Goal: Information Seeking & Learning: Check status

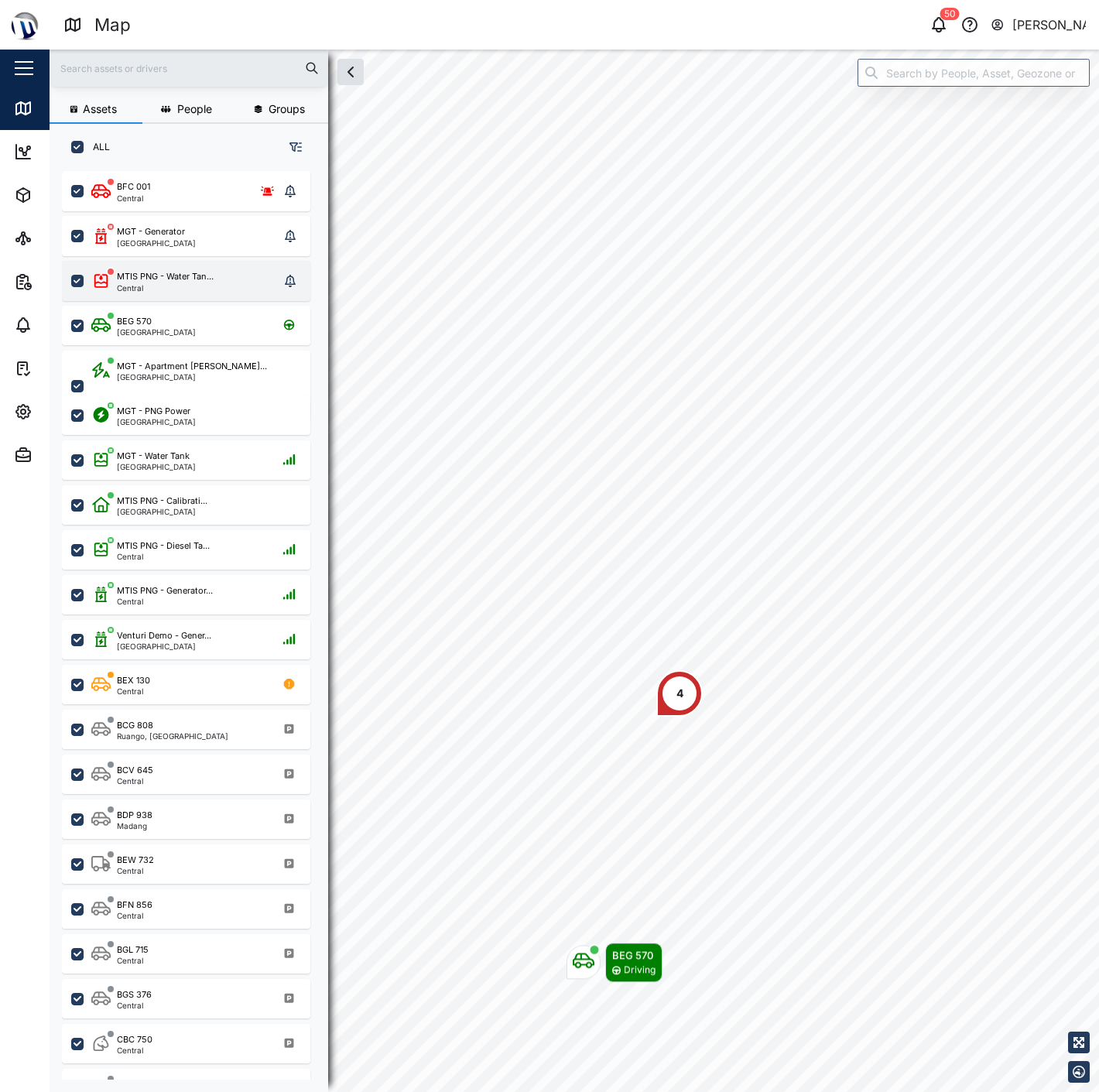
scroll to position [901, 241]
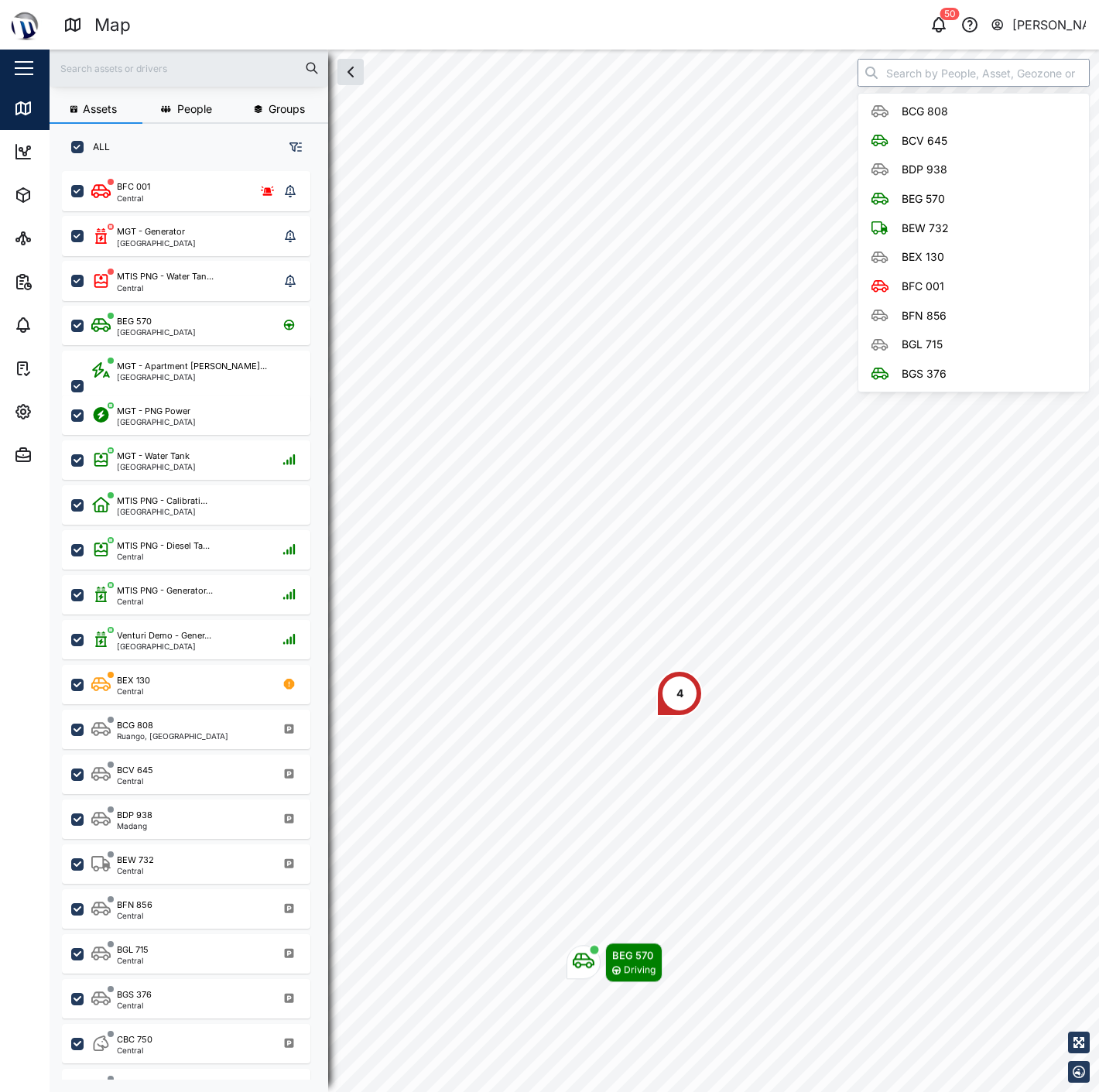
click at [929, 82] on input "search" at bounding box center [973, 73] width 232 height 28
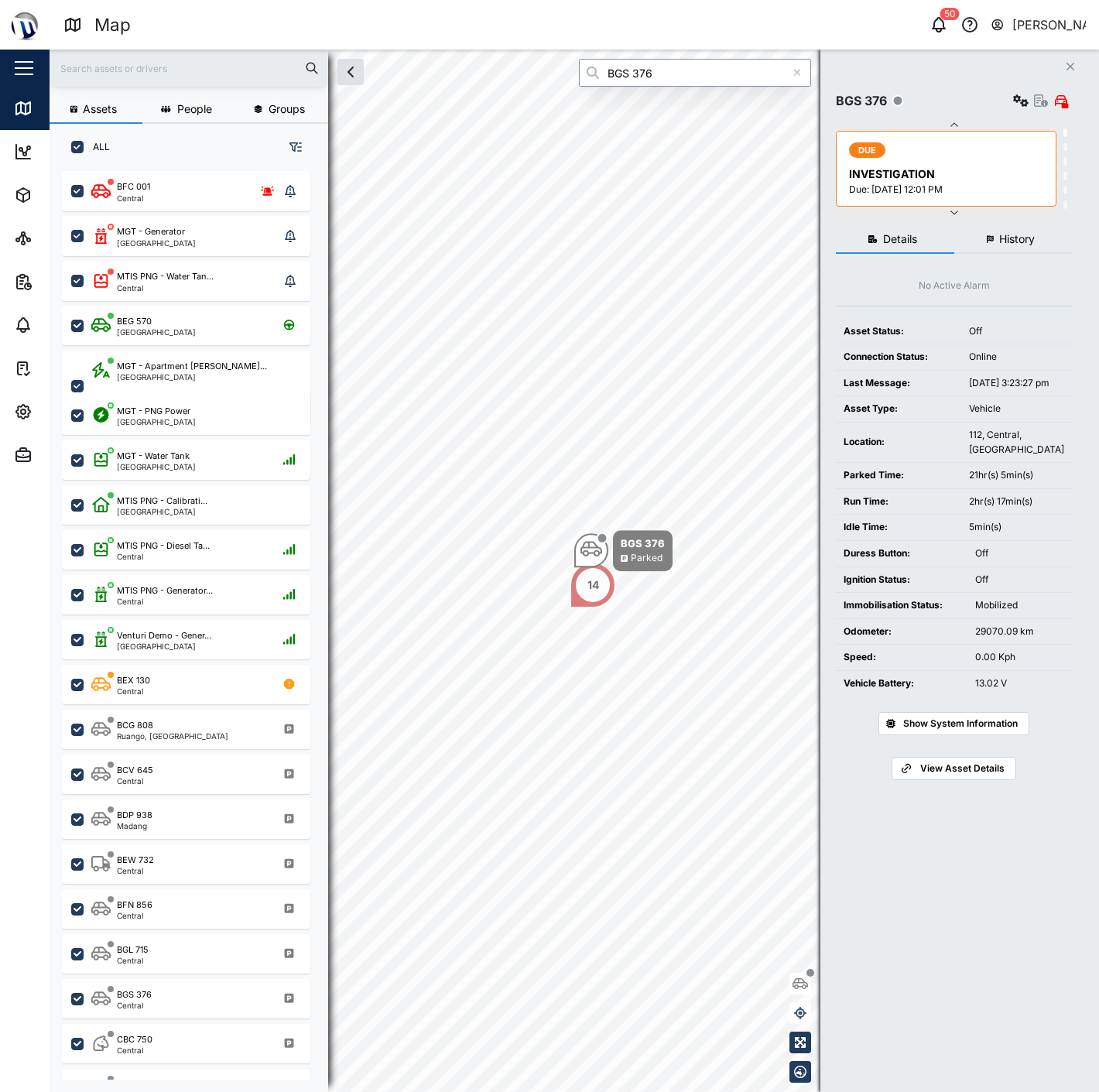
type input "BGS 376"
click at [1007, 734] on span "Show System Information" at bounding box center [960, 724] width 115 height 22
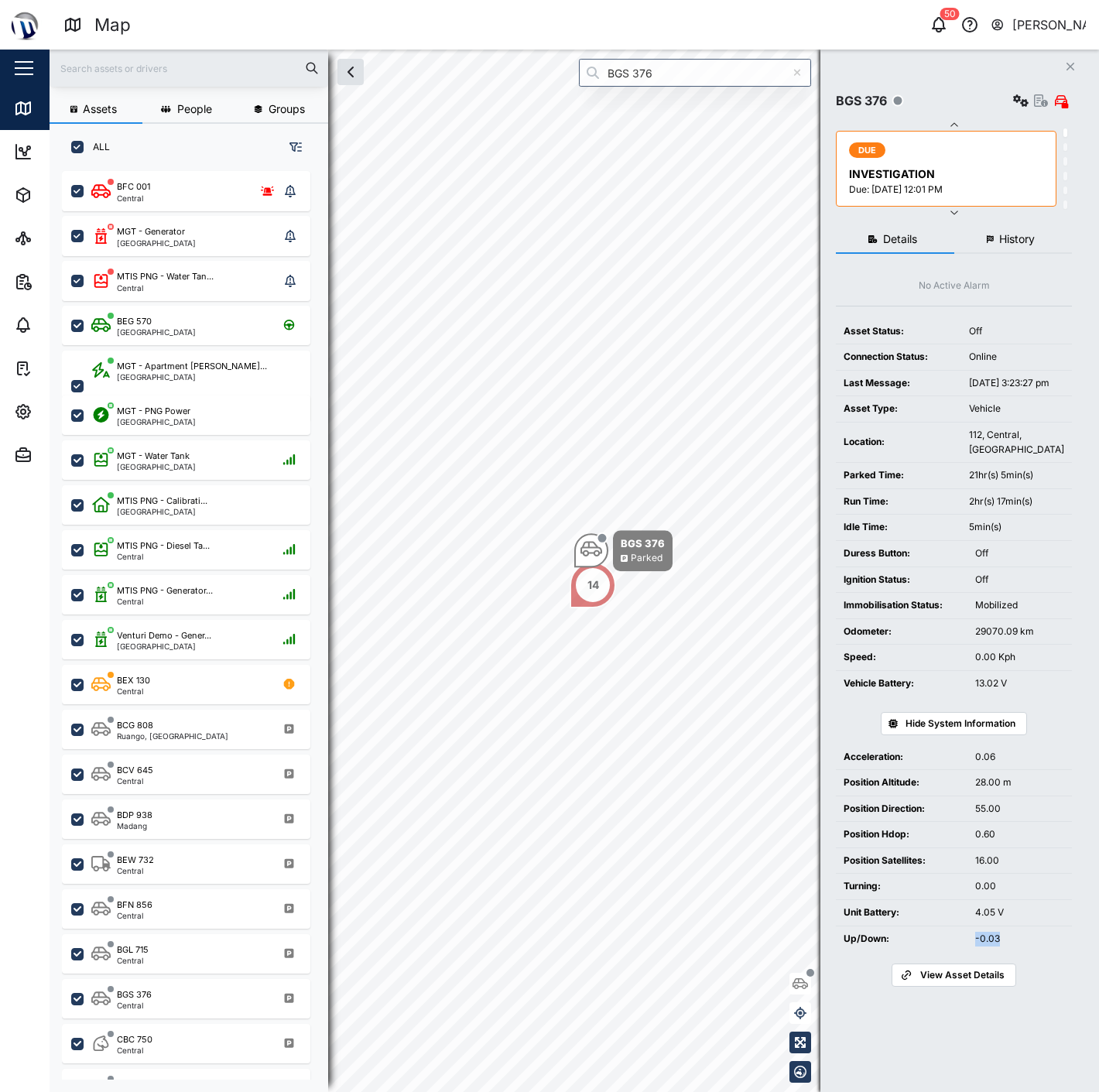
drag, startPoint x: 1009, startPoint y: 957, endPoint x: 956, endPoint y: 953, distance: 53.6
click at [956, 951] on tr "Up/Down: -0.03" at bounding box center [954, 938] width 236 height 26
click at [980, 946] on div "-0.03" at bounding box center [1019, 939] width 89 height 15
drag, startPoint x: 987, startPoint y: 778, endPoint x: 1012, endPoint y: 777, distance: 25.5
click at [1012, 770] on td "0.06" at bounding box center [1019, 757] width 104 height 26
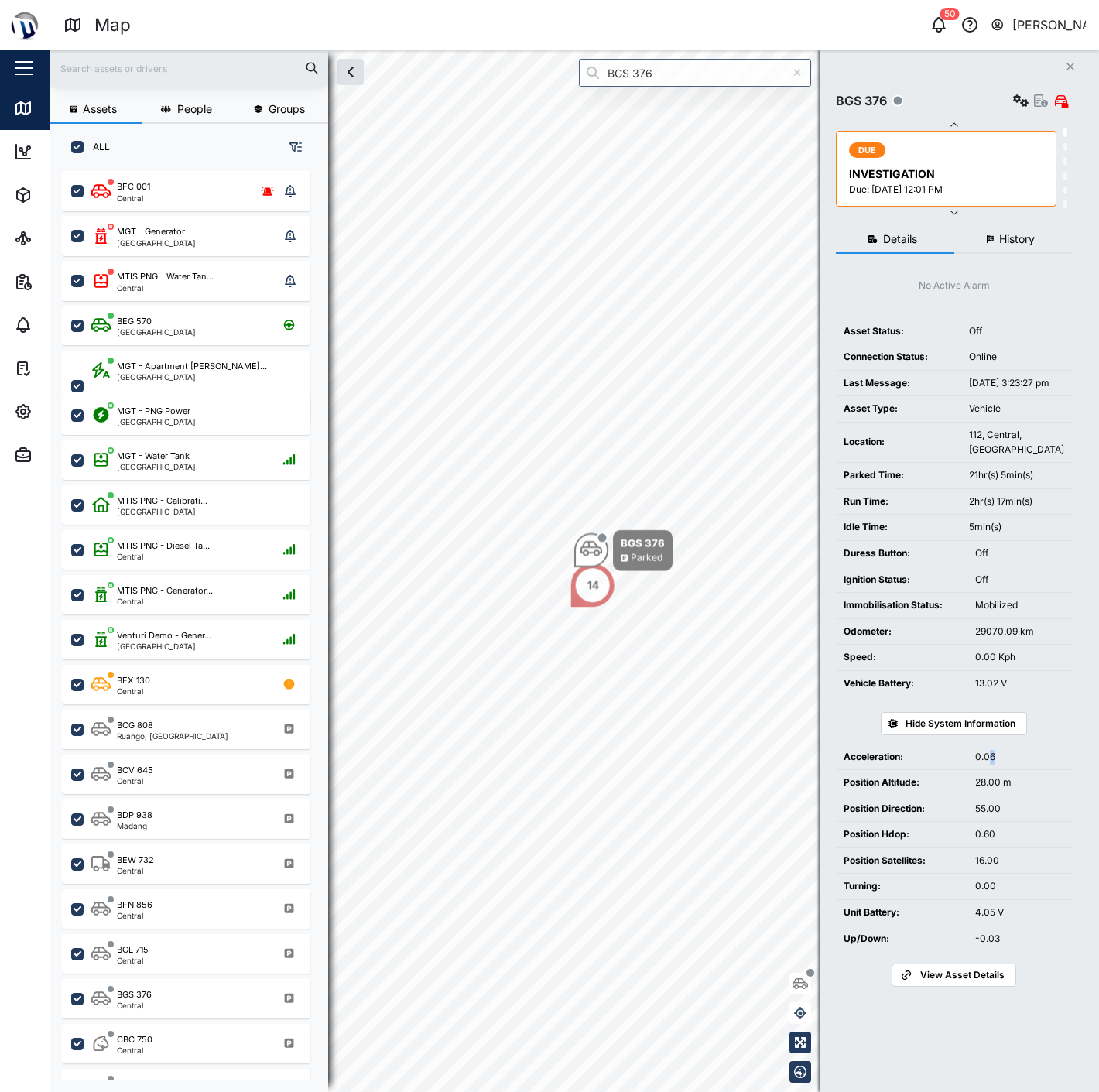
click at [1012, 764] on div "0.06" at bounding box center [1019, 757] width 89 height 15
click at [994, 842] on div "0.60" at bounding box center [1019, 834] width 89 height 15
drag, startPoint x: 993, startPoint y: 895, endPoint x: 981, endPoint y: 895, distance: 11.6
click at [987, 894] on div "0.00" at bounding box center [1019, 886] width 89 height 15
click at [981, 894] on div "0.00" at bounding box center [1019, 886] width 89 height 15
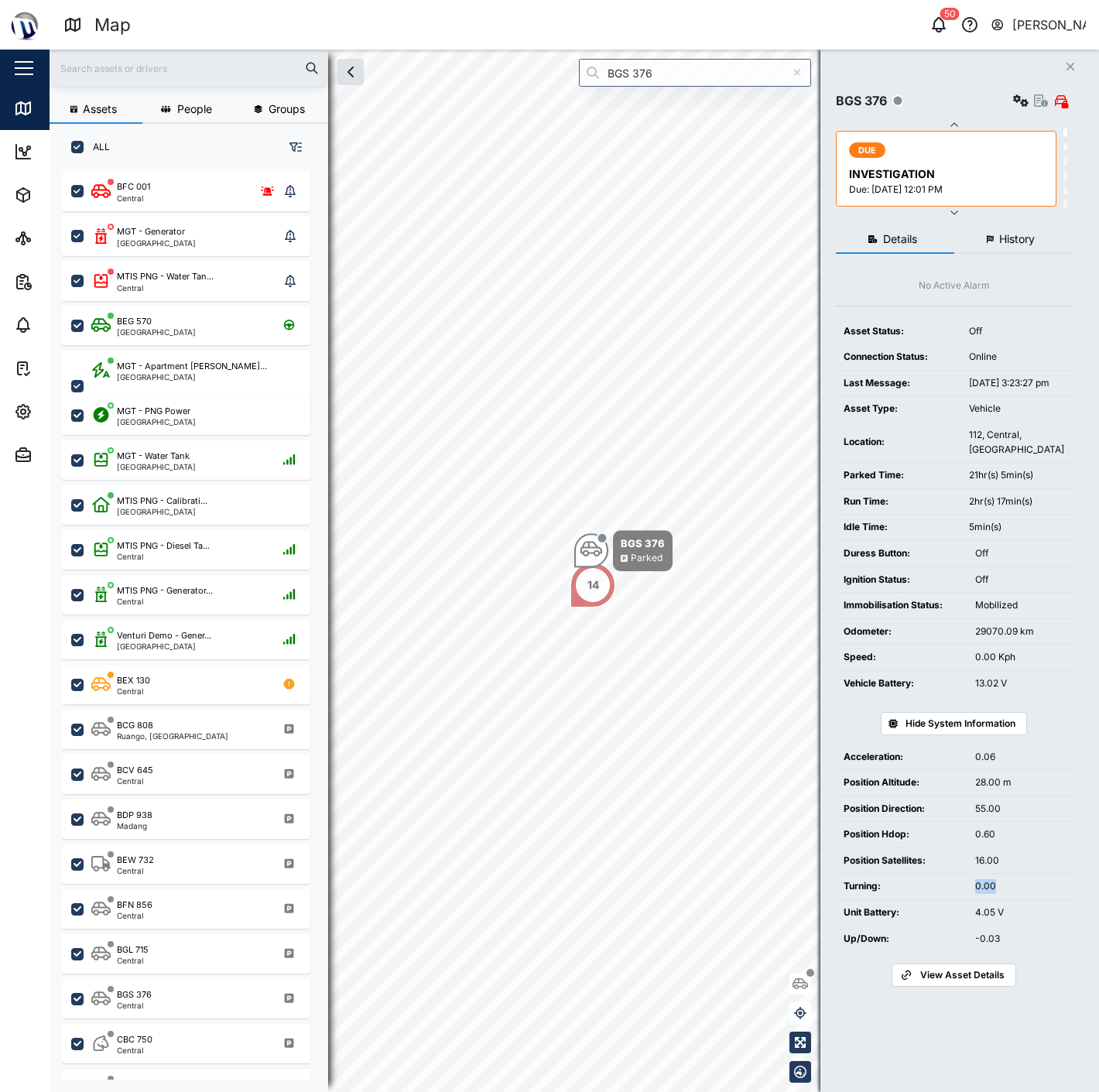
click at [981, 894] on div "0.00" at bounding box center [1019, 886] width 89 height 15
click at [1003, 894] on div "0.00" at bounding box center [1019, 886] width 89 height 15
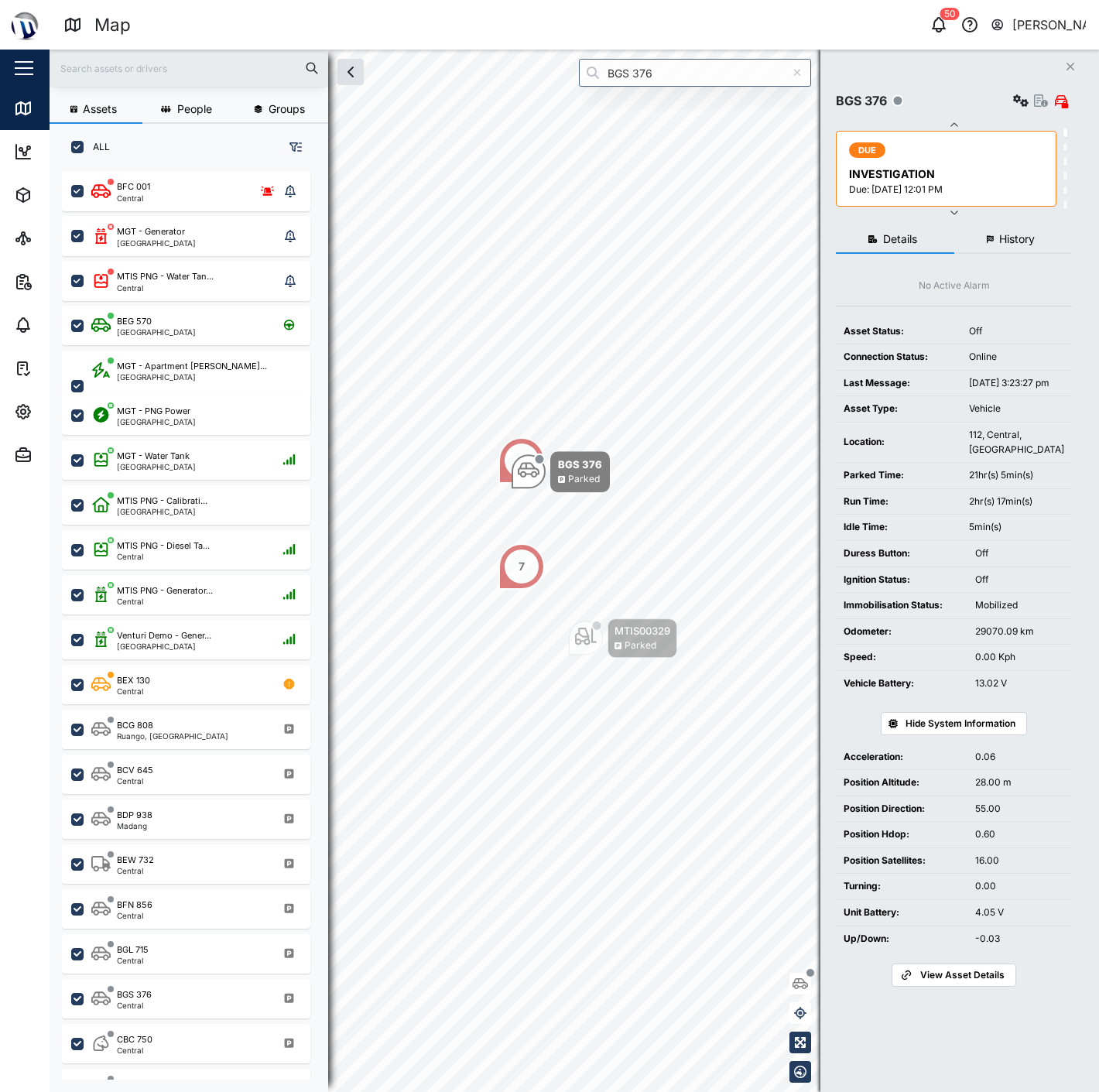
click at [1033, 226] on button "History" at bounding box center [1013, 240] width 118 height 28
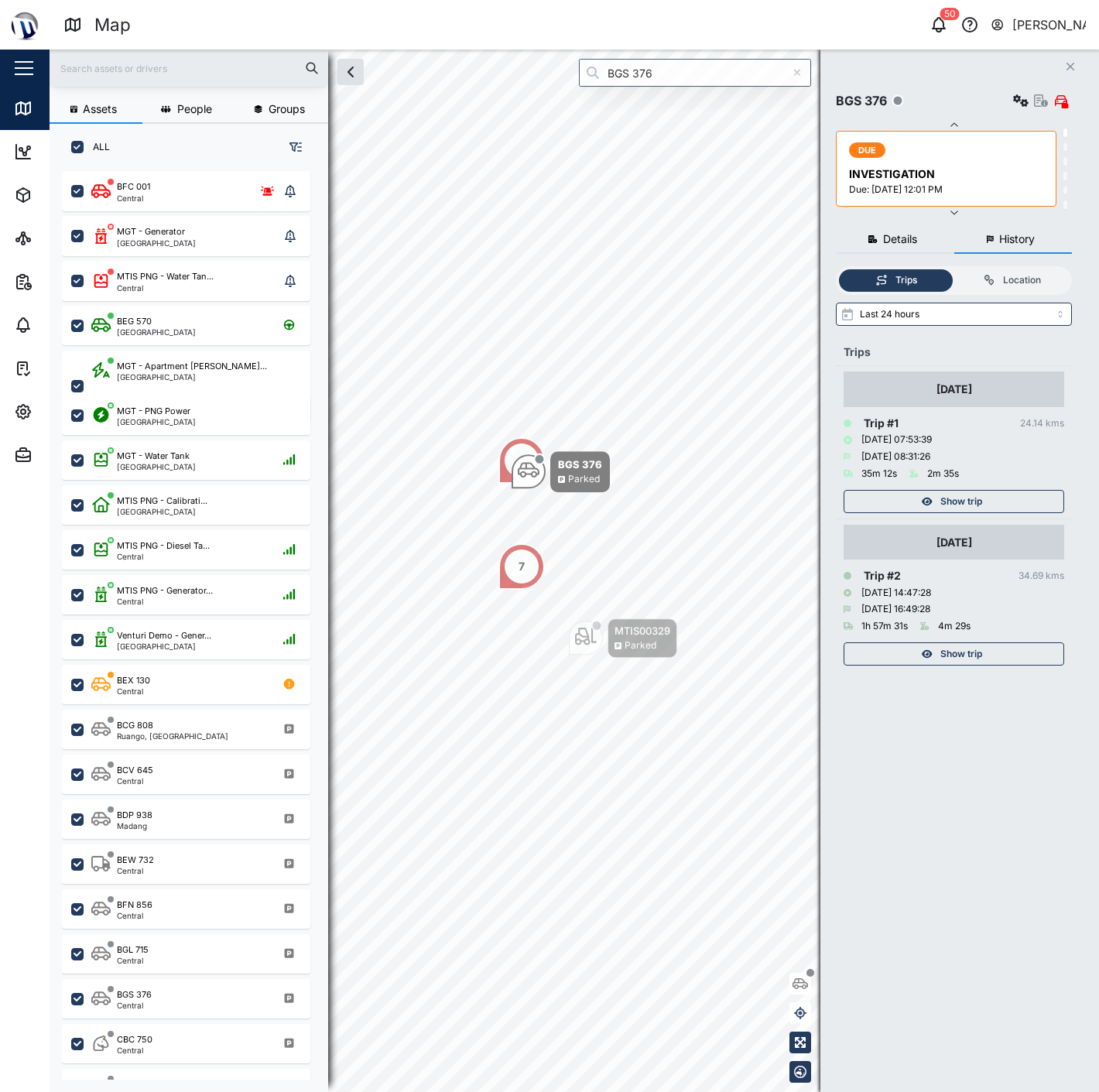
click at [970, 652] on span "Show trip" at bounding box center [961, 654] width 42 height 22
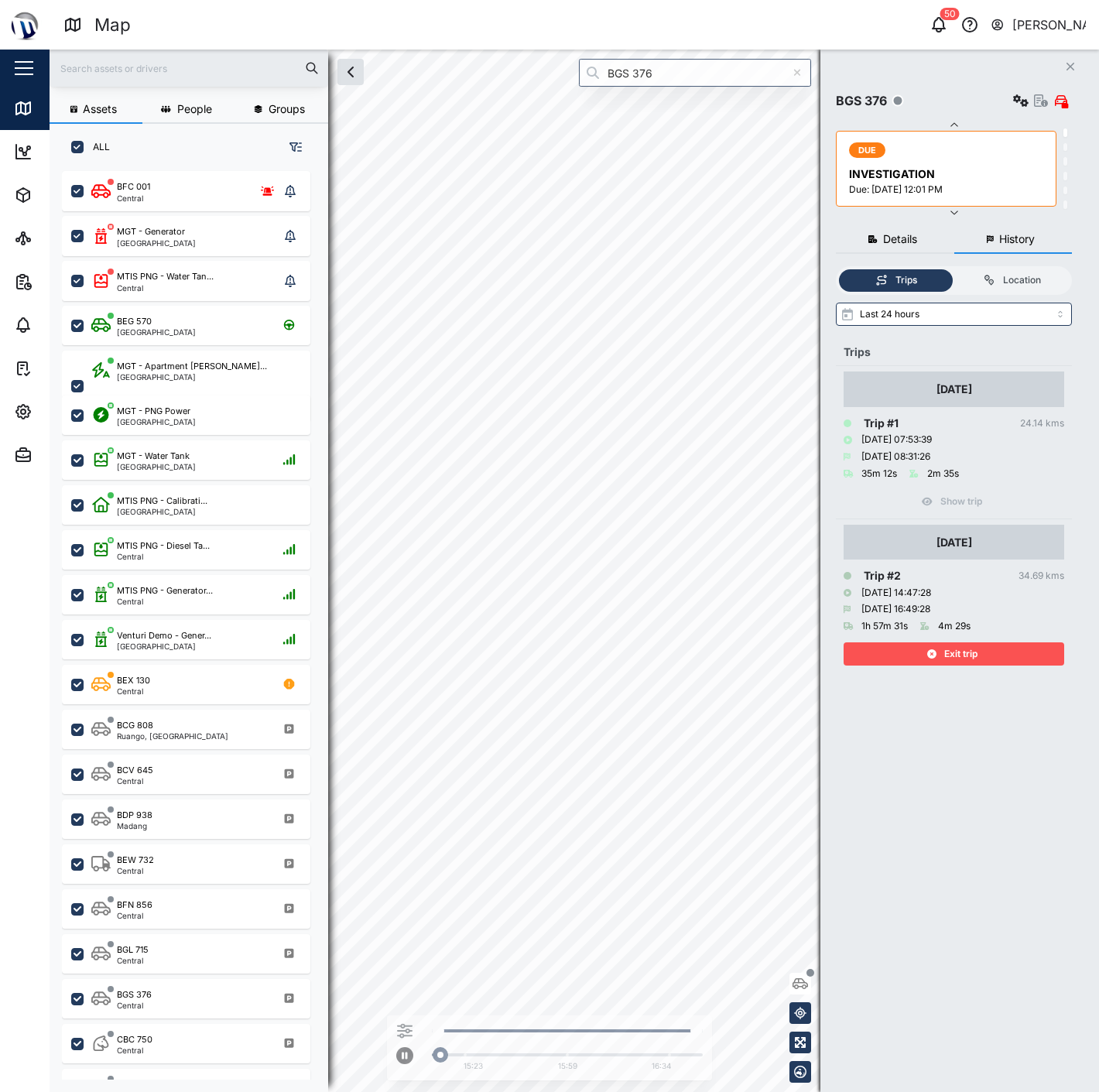
click at [970, 652] on span "Exit trip" at bounding box center [960, 654] width 33 height 22
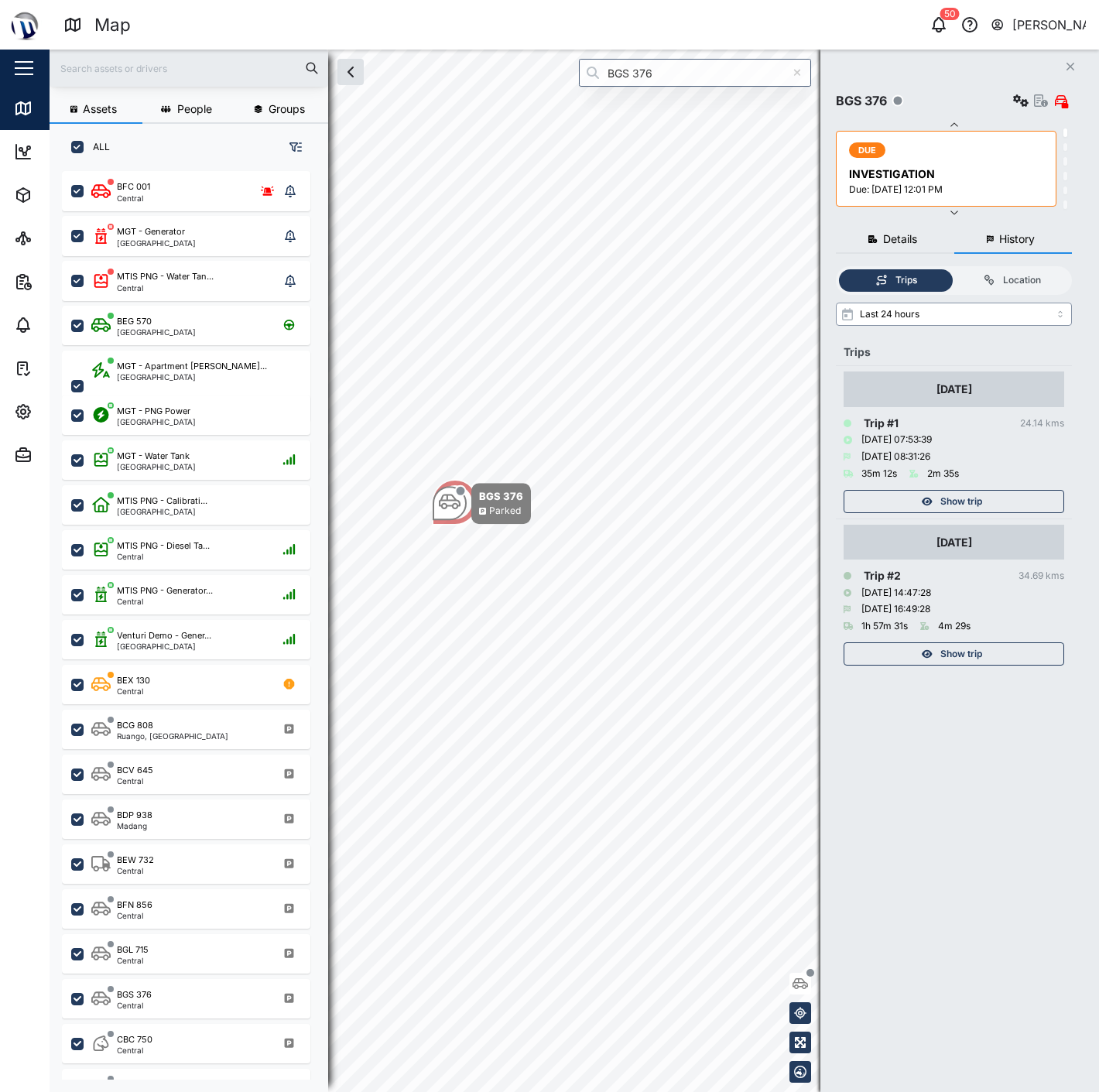
click at [985, 321] on input "Last 24 hours" at bounding box center [954, 314] width 236 height 23
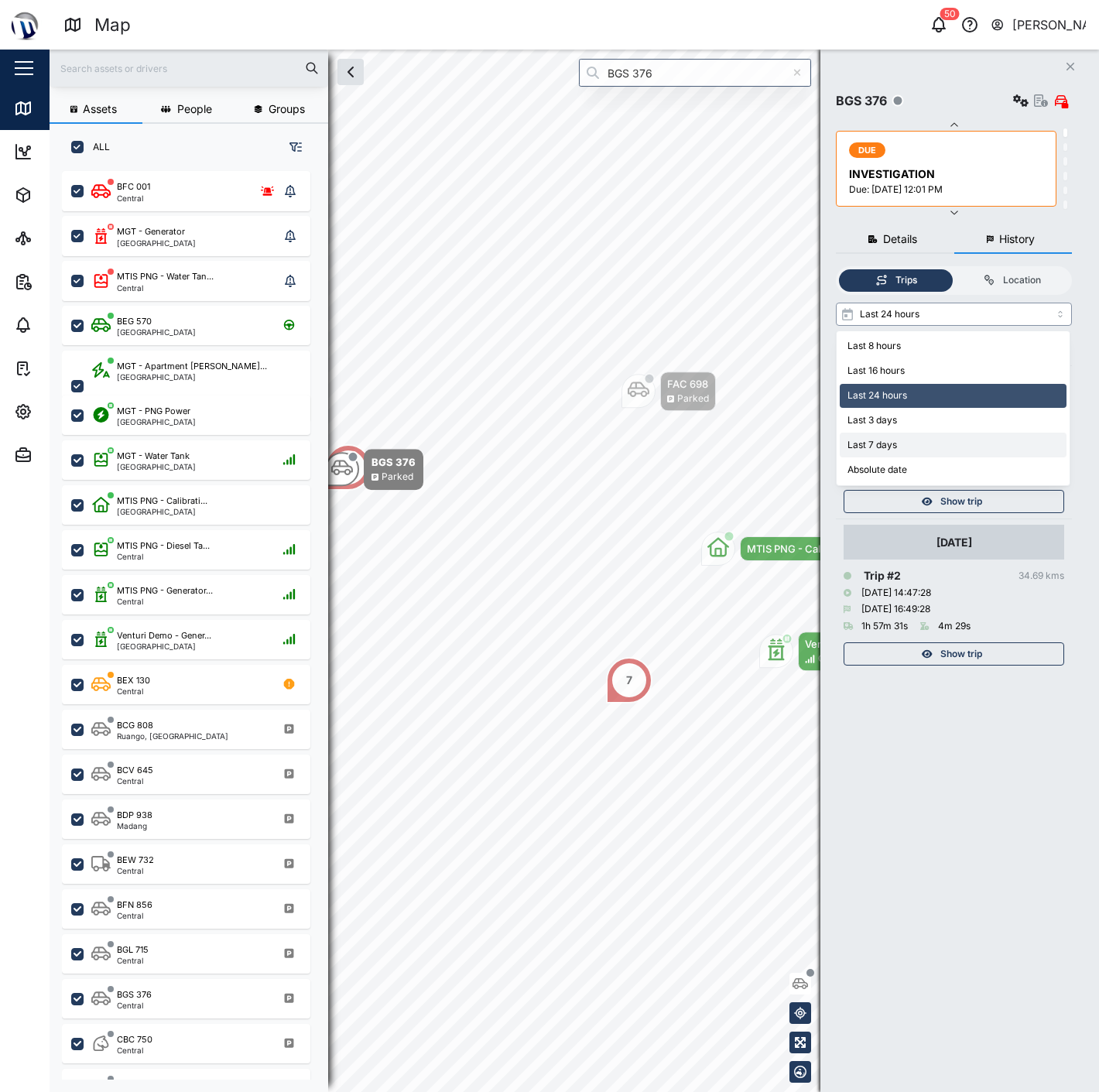
type input "Last 7 days"
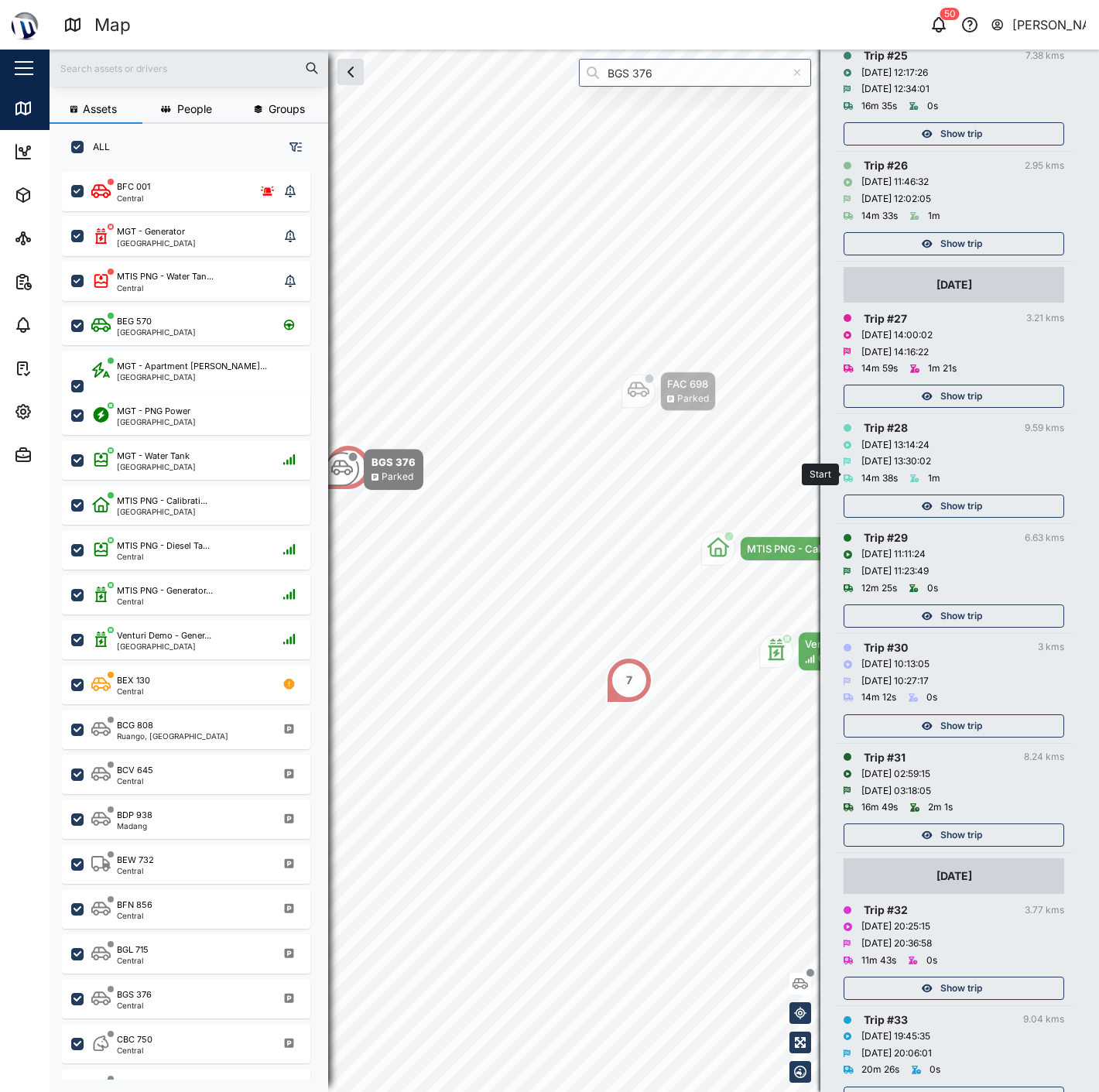
scroll to position [3599, 0]
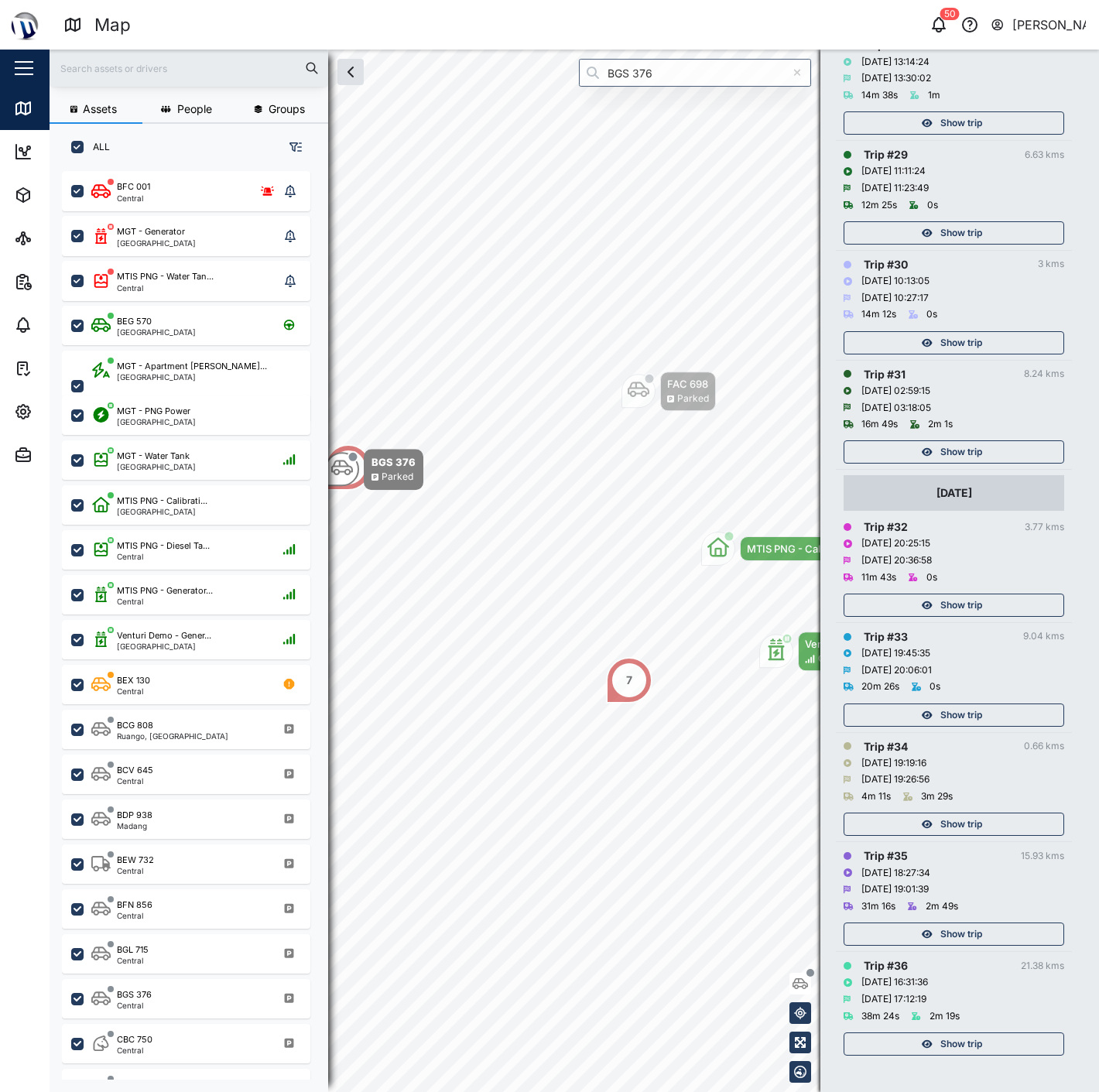
click at [964, 600] on span "Show trip" at bounding box center [961, 605] width 42 height 22
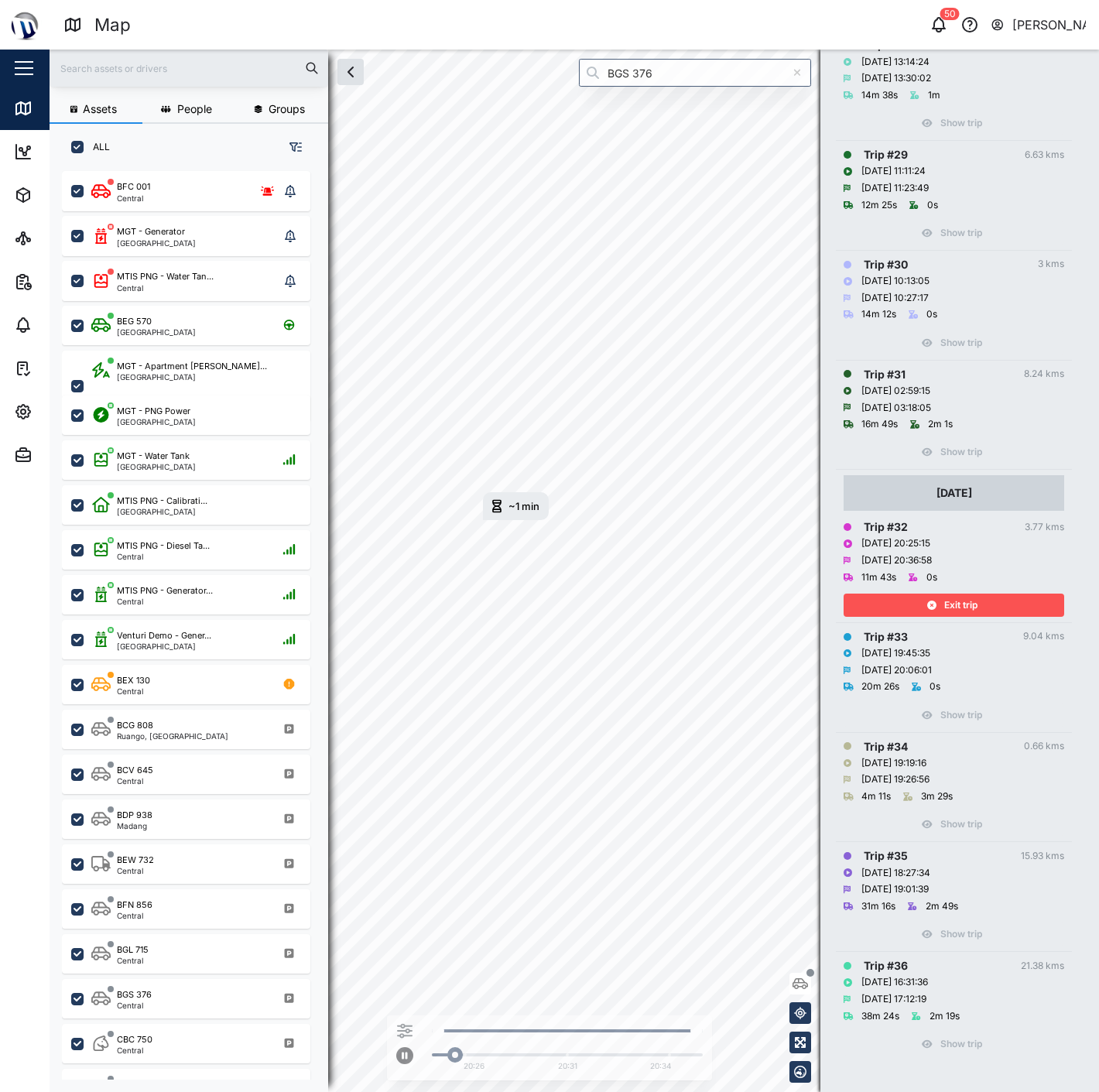
click at [964, 600] on span "Exit trip" at bounding box center [960, 605] width 33 height 22
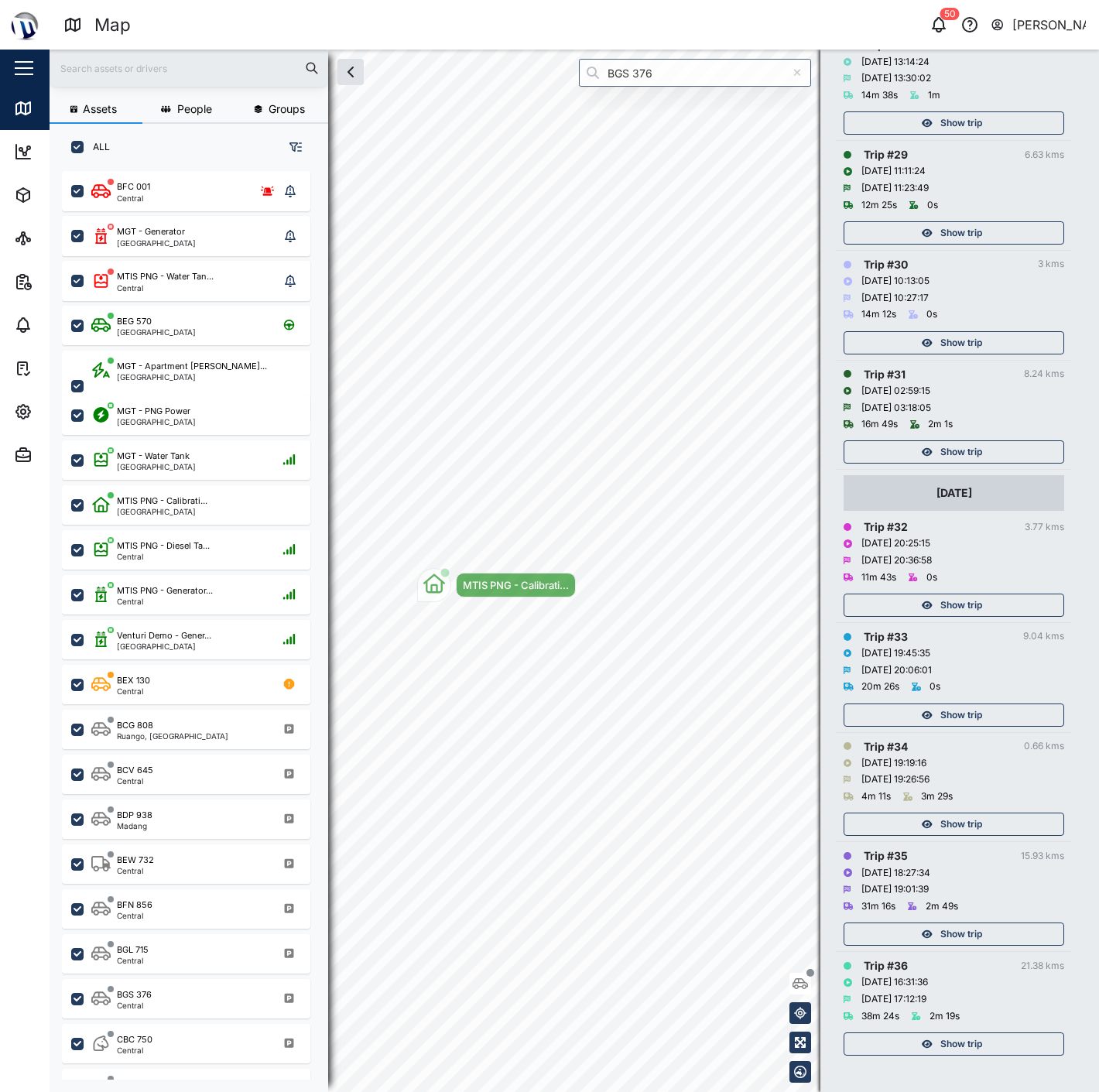
scroll to position [3426, 0]
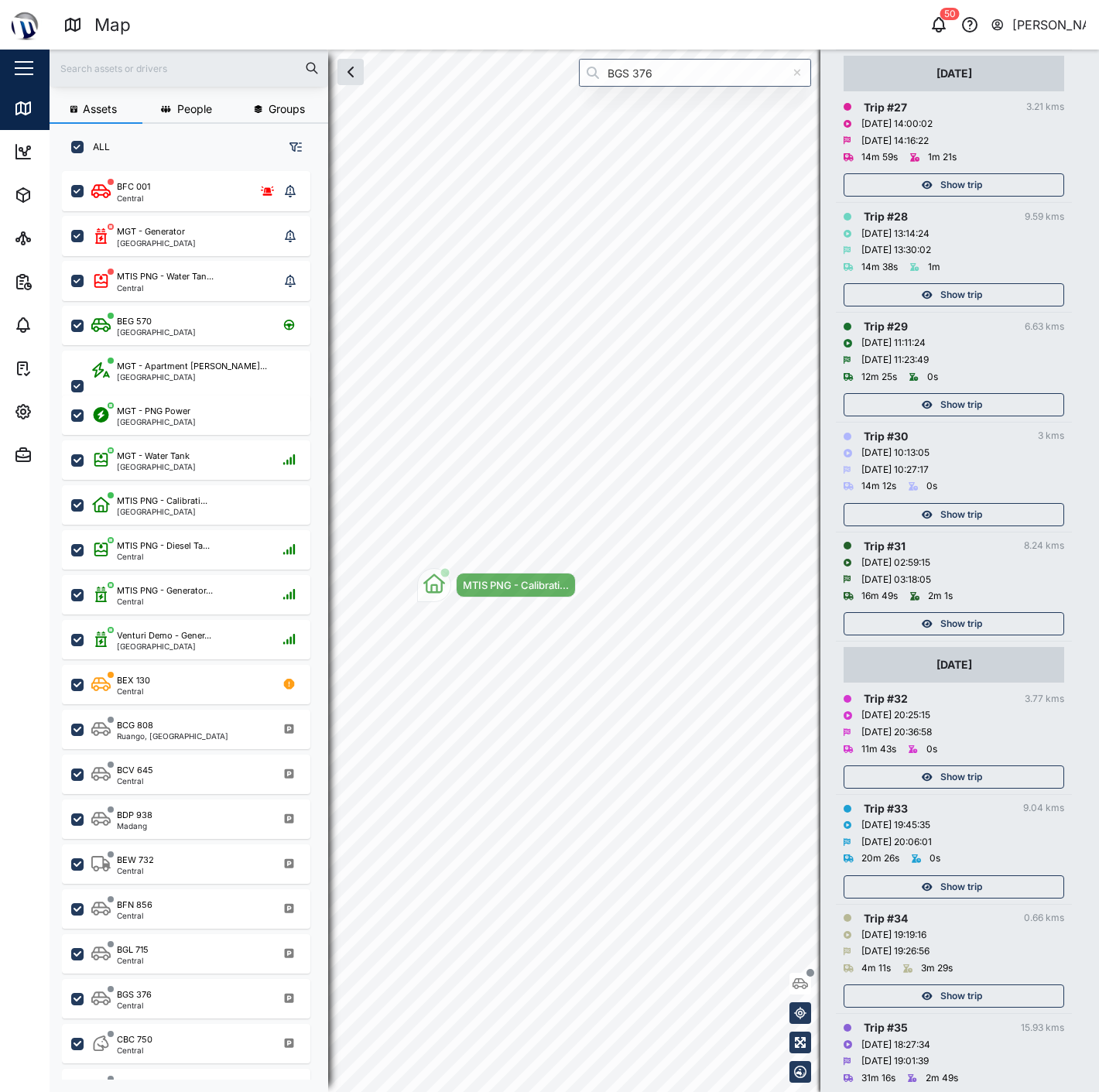
click at [966, 621] on span "Show trip" at bounding box center [961, 624] width 42 height 22
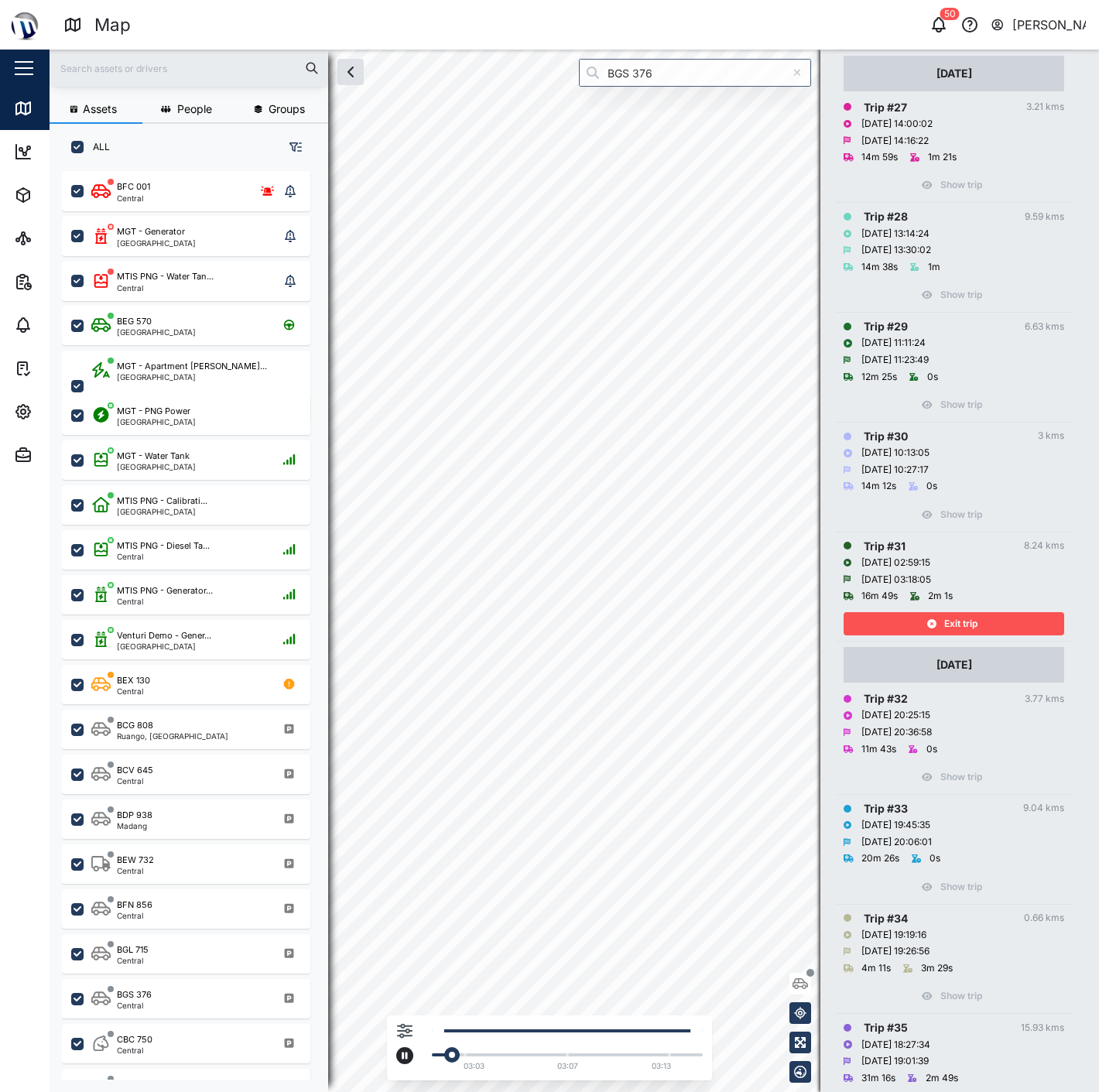
click at [411, 1024] on icon "button" at bounding box center [404, 1030] width 15 height 15
click at [400, 1026] on icon "button" at bounding box center [404, 1031] width 15 height 15
click at [401, 1026] on icon "button" at bounding box center [404, 1031] width 15 height 15
click at [289, 960] on label at bounding box center [294, 955] width 27 height 12
click at [281, 949] on input "checkbox" at bounding box center [281, 949] width 0 height 0
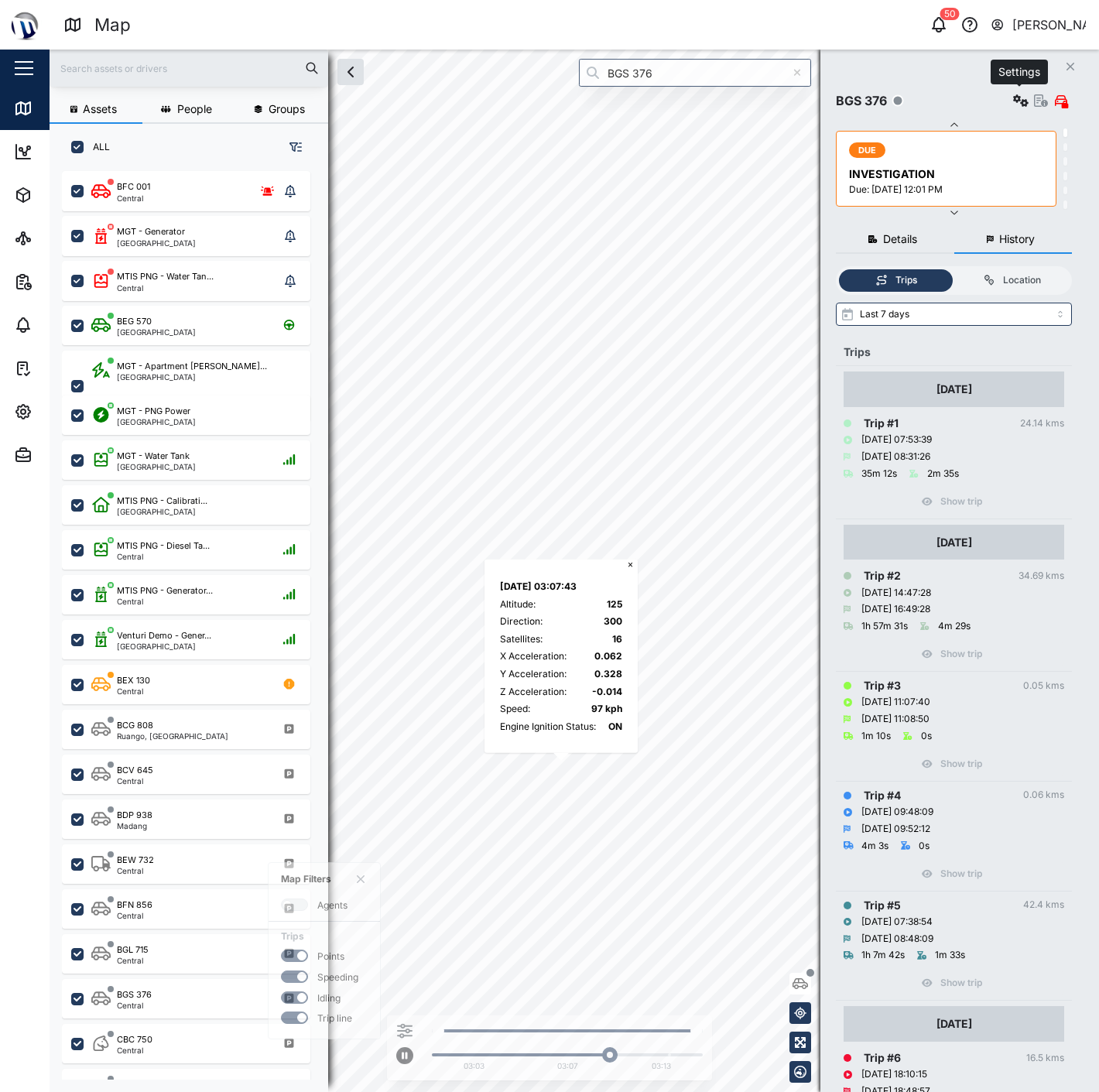
drag, startPoint x: 1023, startPoint y: 99, endPoint x: 994, endPoint y: 96, distance: 28.8
click at [963, 97] on div "BGS 376 Settings" at bounding box center [954, 101] width 236 height 22
drag, startPoint x: 1038, startPoint y: 99, endPoint x: 963, endPoint y: 81, distance: 76.4
click at [963, 81] on div "BGS 376 View Asset DUE INVESTIGATION Due: [DATE] 12:01 PM DUE INVESTIGATION Due…" at bounding box center [954, 149] width 236 height 138
drag, startPoint x: 1019, startPoint y: 101, endPoint x: 999, endPoint y: 108, distance: 21.6
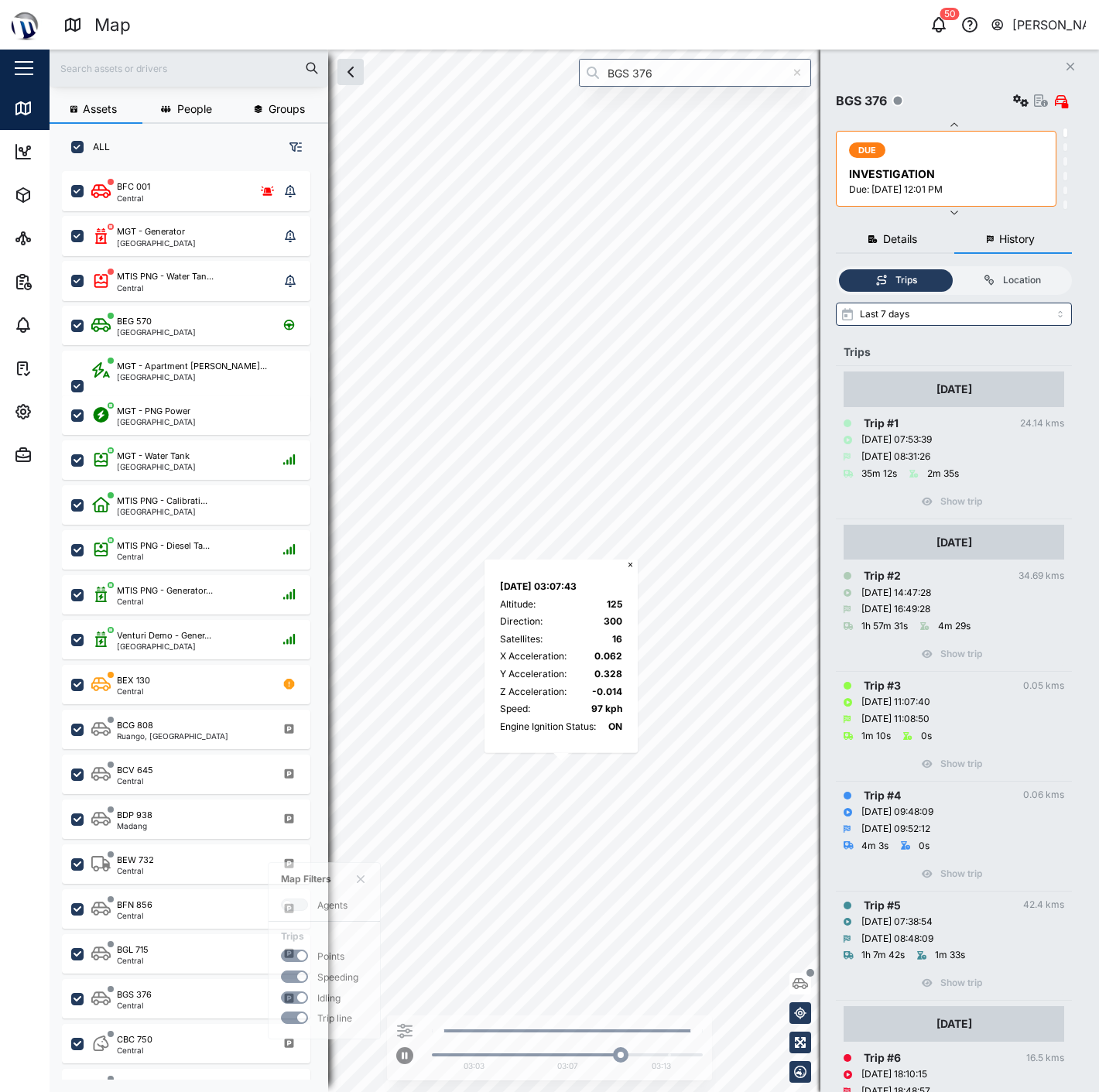
click at [999, 108] on div "BGS 376 Settings" at bounding box center [954, 101] width 236 height 22
drag, startPoint x: 1021, startPoint y: 101, endPoint x: 976, endPoint y: 98, distance: 45.7
click at [976, 98] on div "BGS 376 Settings" at bounding box center [954, 101] width 236 height 22
click at [1013, 97] on icon "button" at bounding box center [1020, 100] width 15 height 12
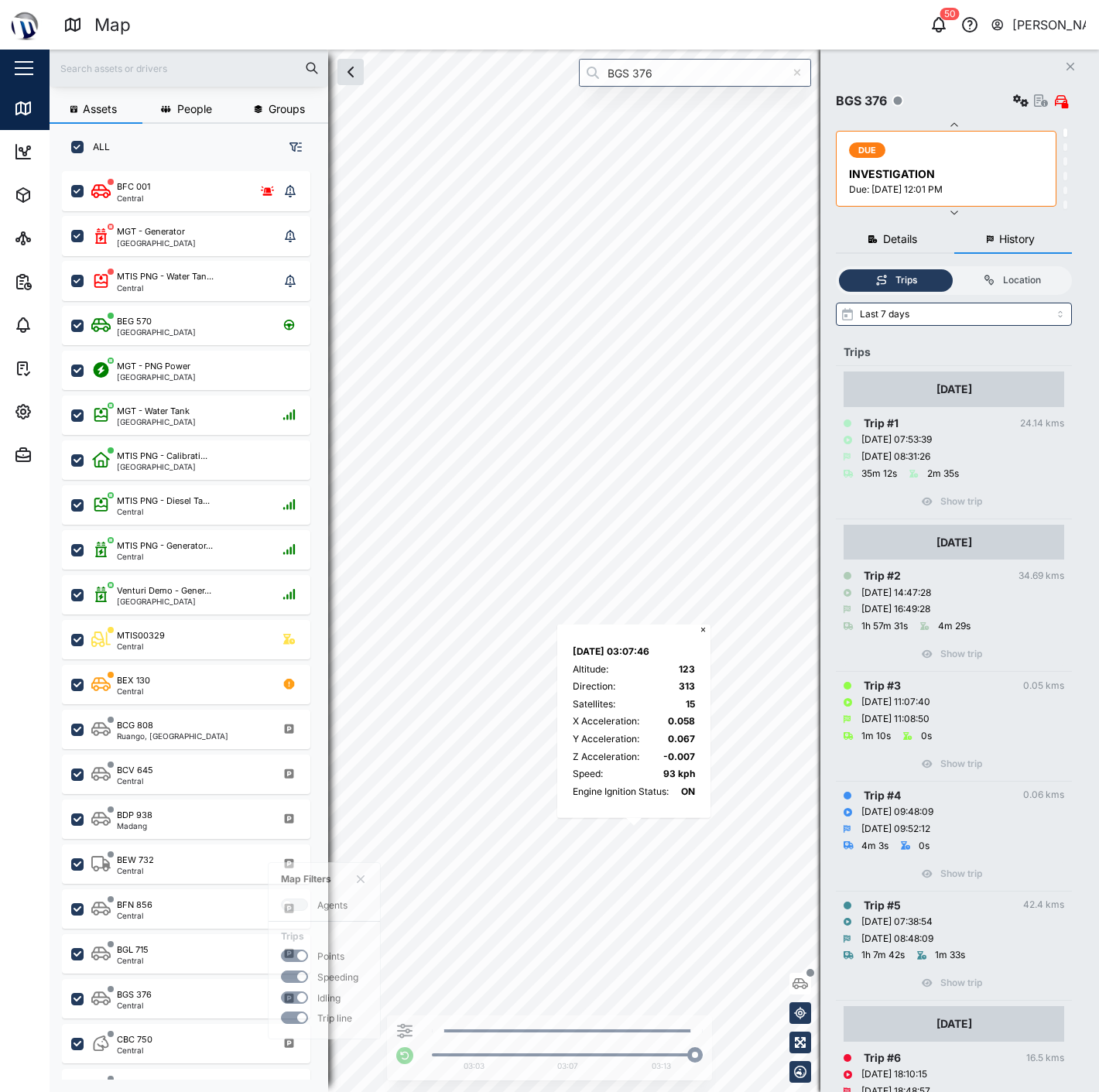
click at [709, 637] on div "[DATE] 03:07:46 Altitude : 123 Direction : 313 Satellites : 15 X Acceleration :…" at bounding box center [633, 720] width 153 height 193
click at [705, 631] on button "×" at bounding box center [703, 630] width 15 height 12
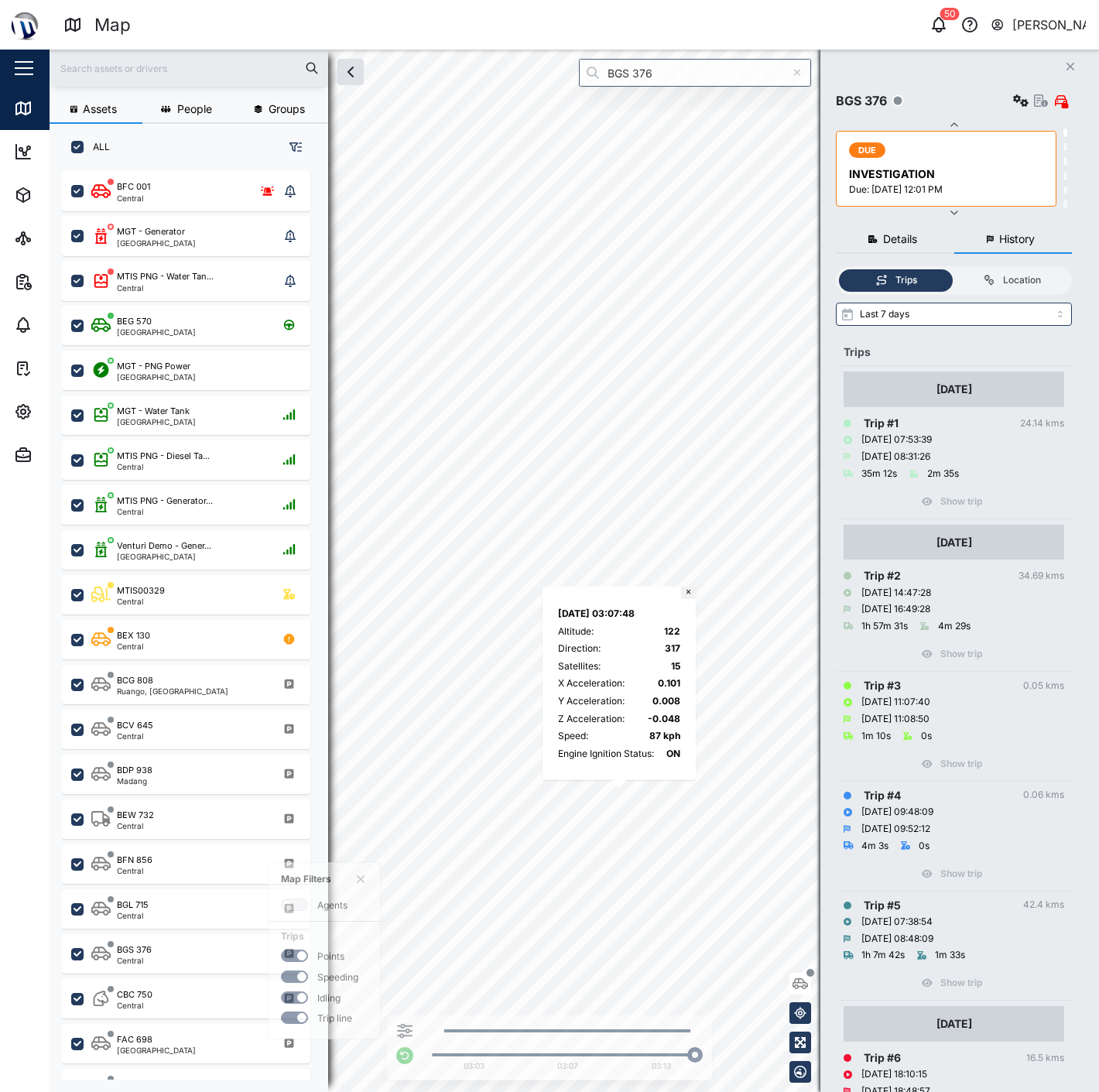
click at [693, 587] on button "×" at bounding box center [688, 593] width 15 height 12
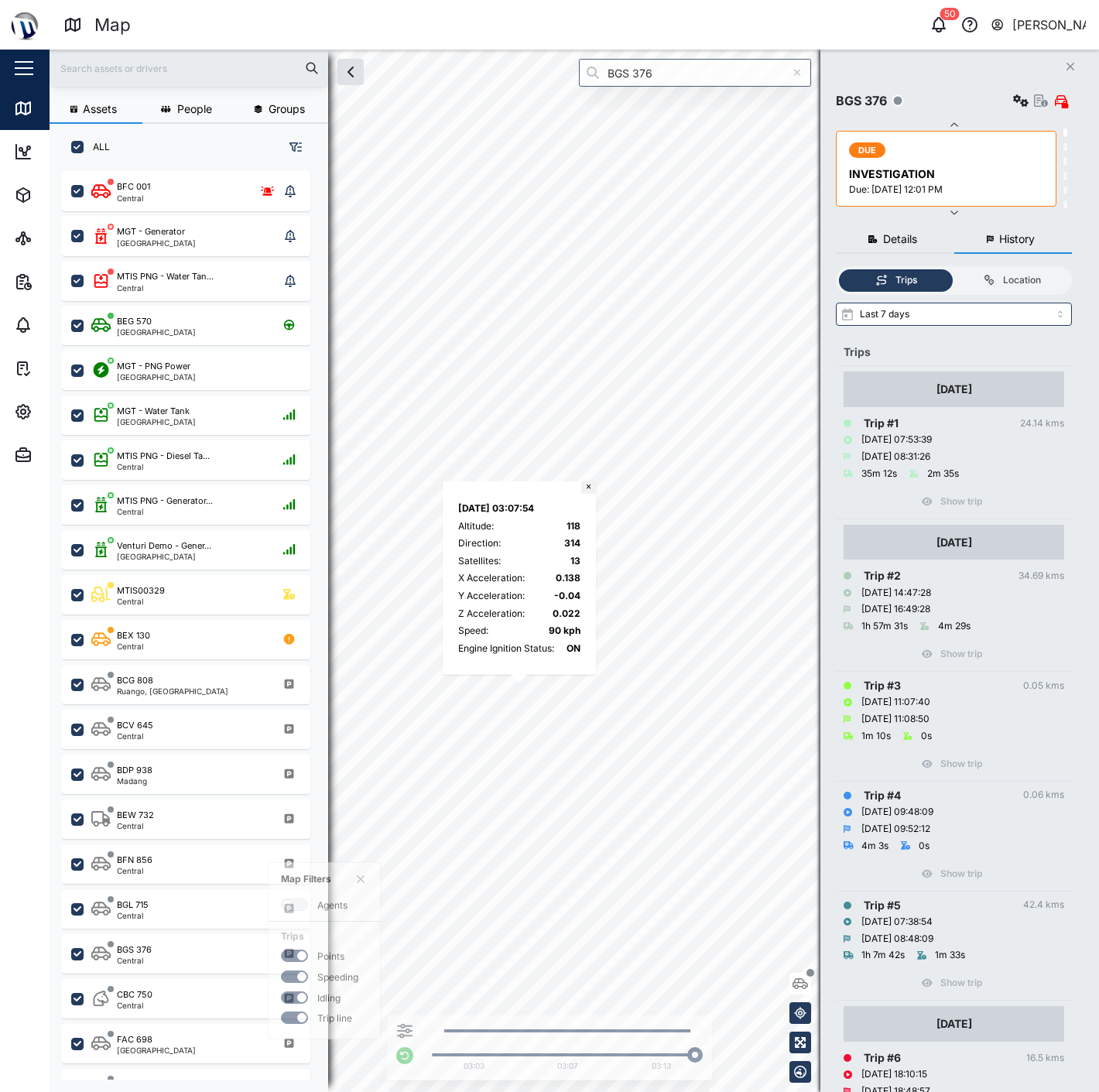
click at [590, 484] on button "×" at bounding box center [588, 487] width 15 height 12
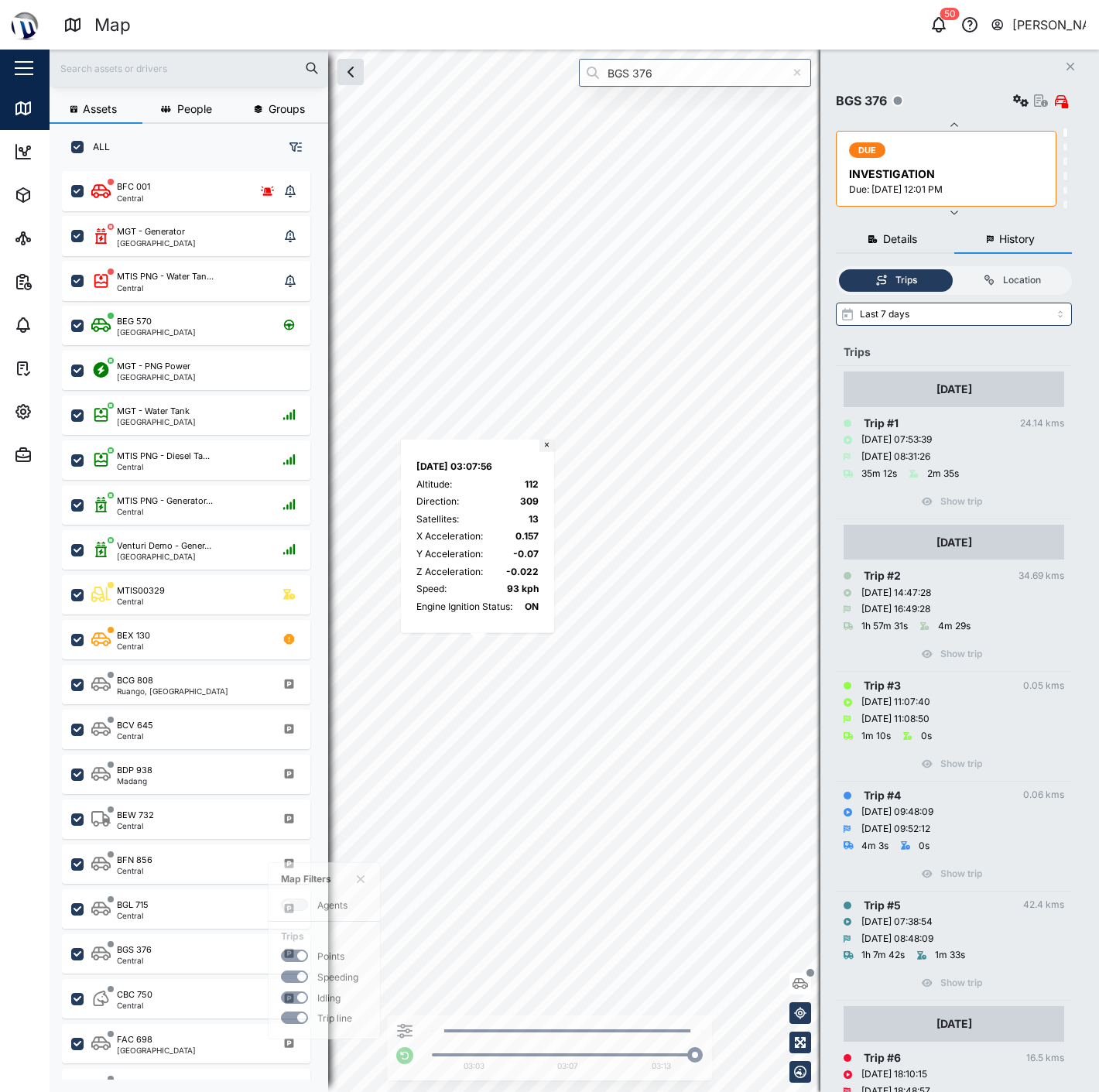
click at [552, 446] on div "Map Filters Agents Trips Points Speeding Idling Trip line 03:03 03:07 03:13 [DA…" at bounding box center [574, 571] width 1049 height 1042
click at [542, 443] on button "×" at bounding box center [542, 445] width 15 height 12
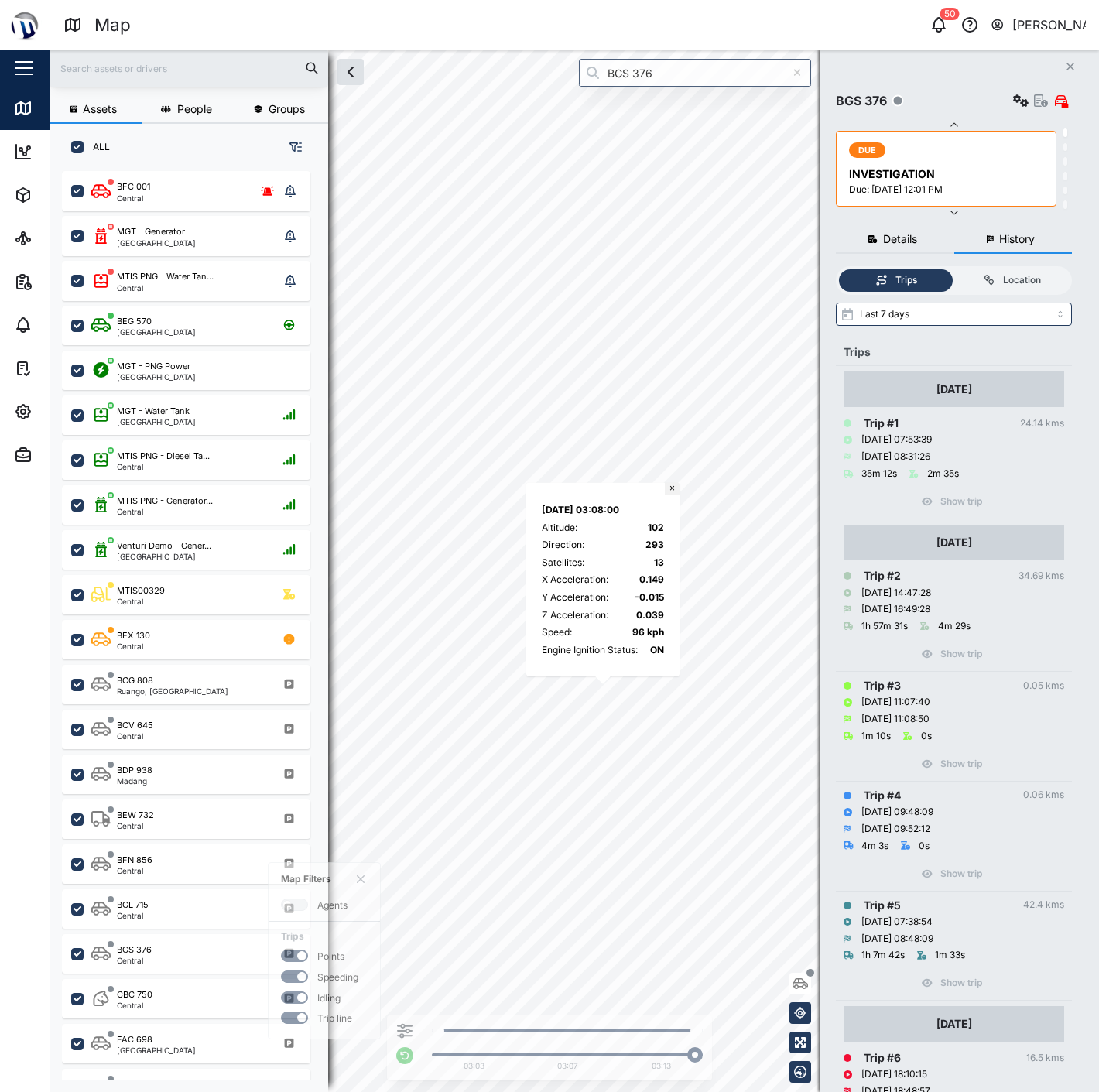
click at [675, 493] on button "×" at bounding box center [672, 489] width 15 height 12
click at [668, 476] on button "×" at bounding box center [665, 473] width 15 height 12
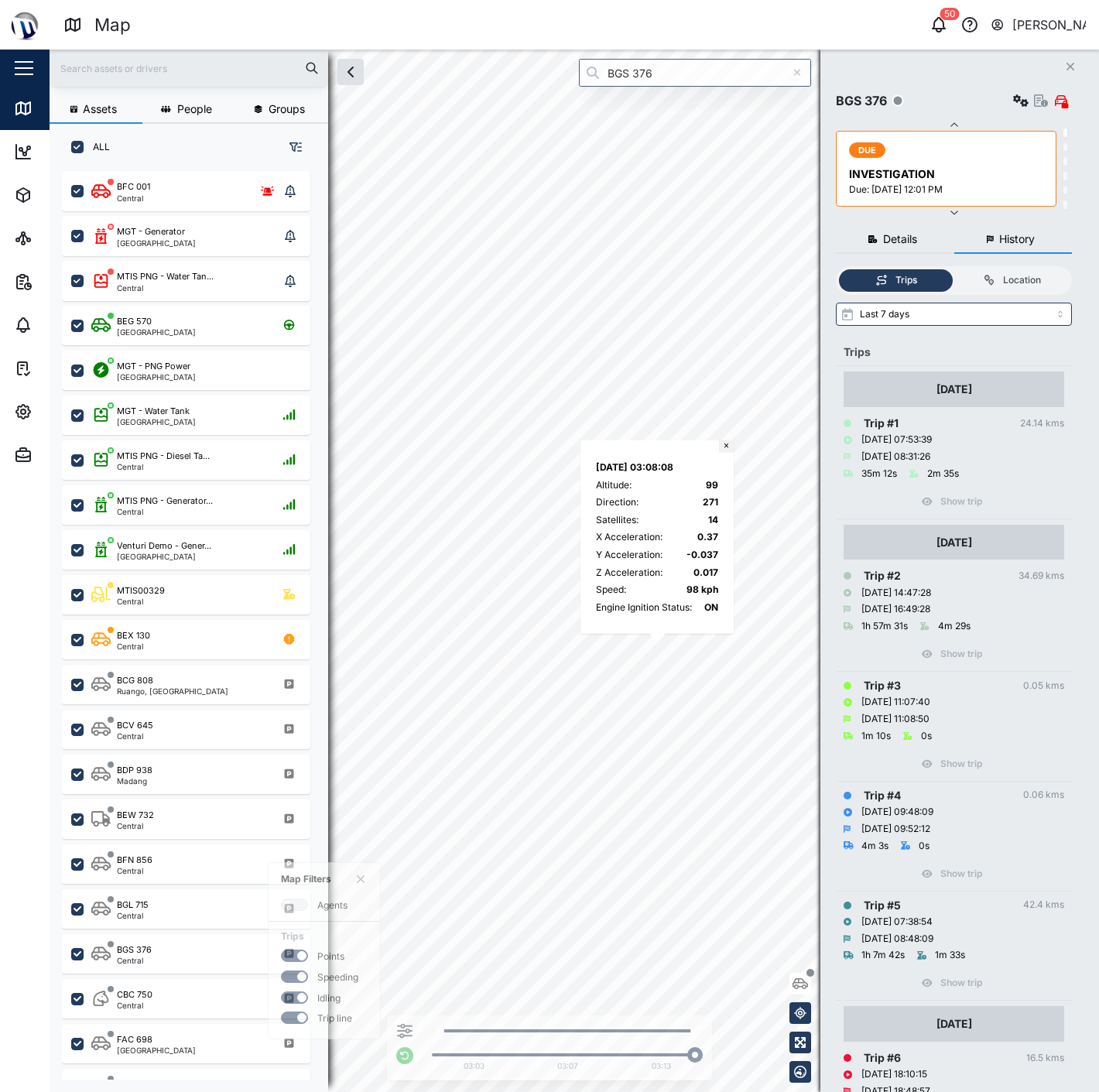
click at [729, 446] on button "×" at bounding box center [726, 446] width 15 height 12
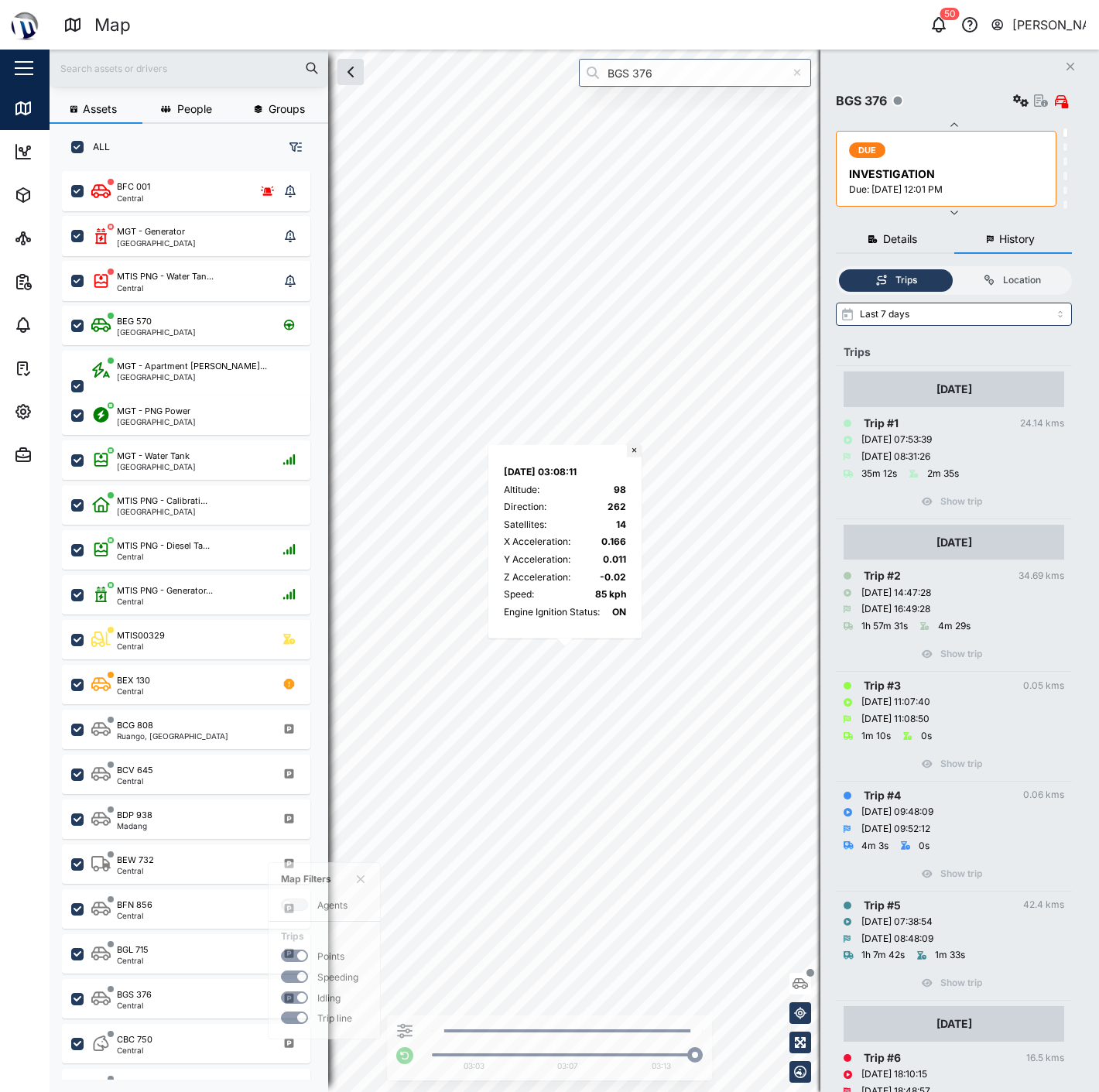
click at [639, 451] on button "×" at bounding box center [634, 451] width 15 height 12
click at [617, 453] on button "×" at bounding box center [611, 454] width 15 height 12
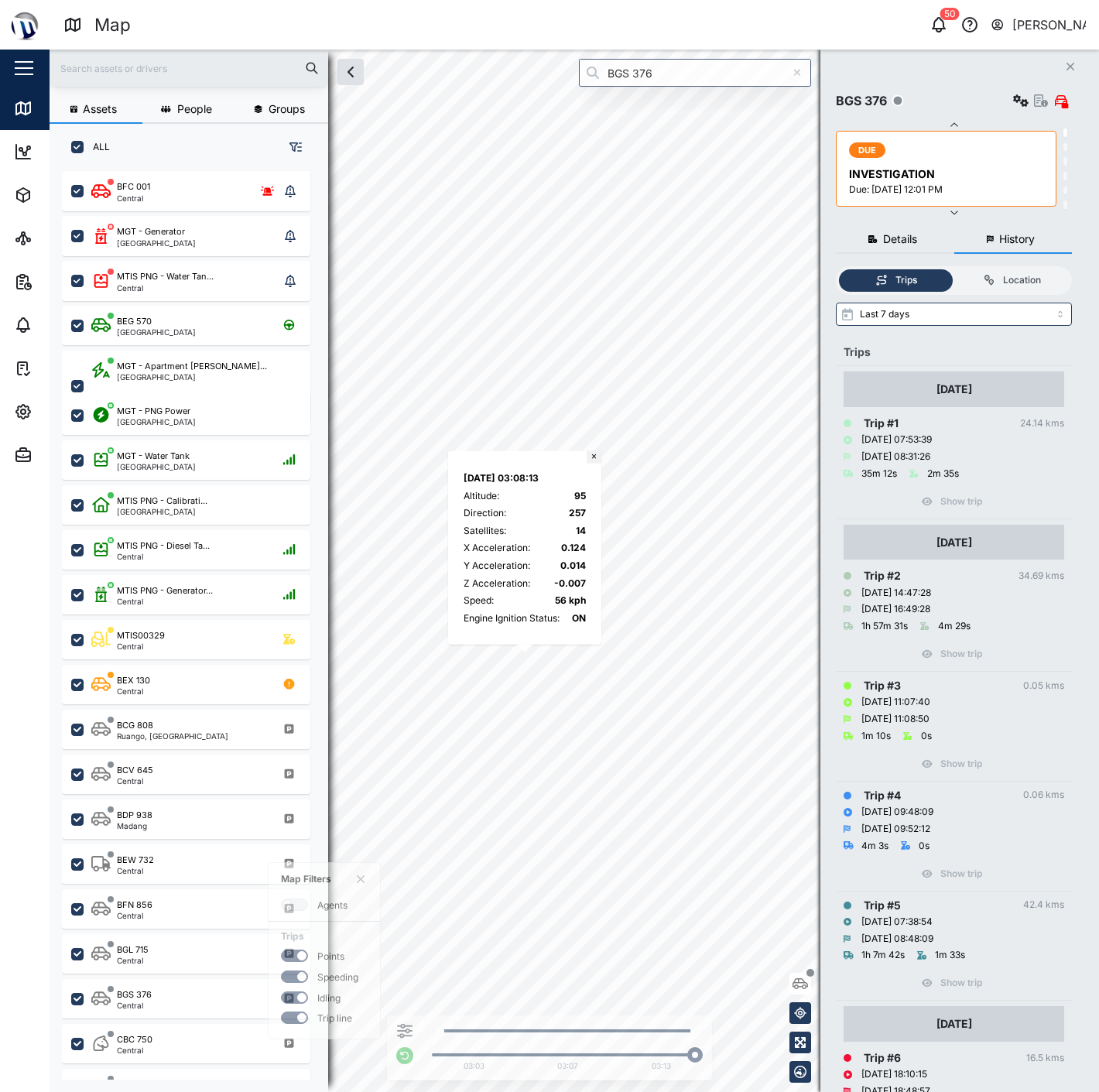
click at [598, 454] on button "×" at bounding box center [594, 457] width 15 height 12
click at [582, 460] on button "×" at bounding box center [581, 463] width 15 height 12
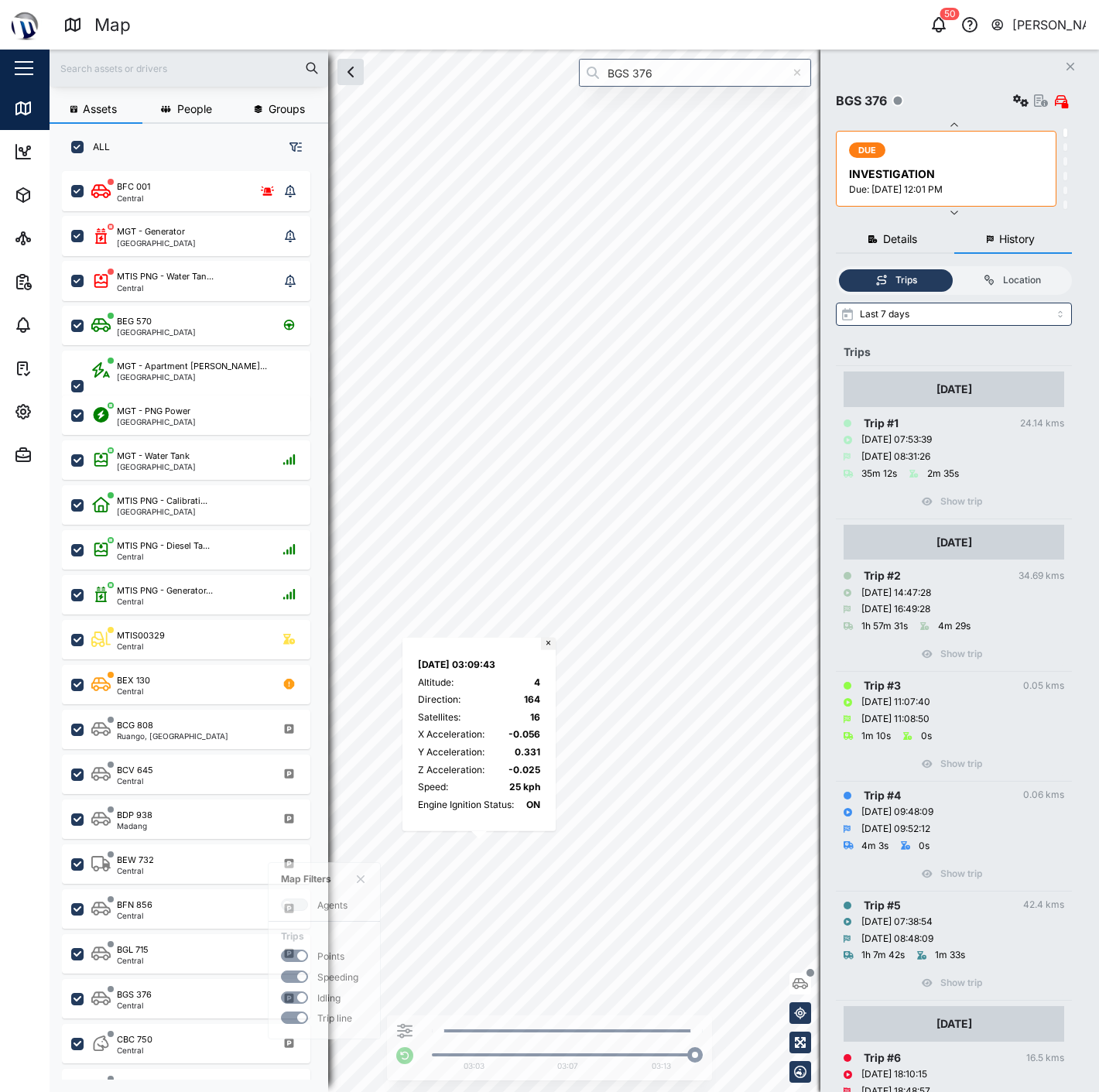
click at [546, 638] on button "×" at bounding box center [548, 644] width 15 height 12
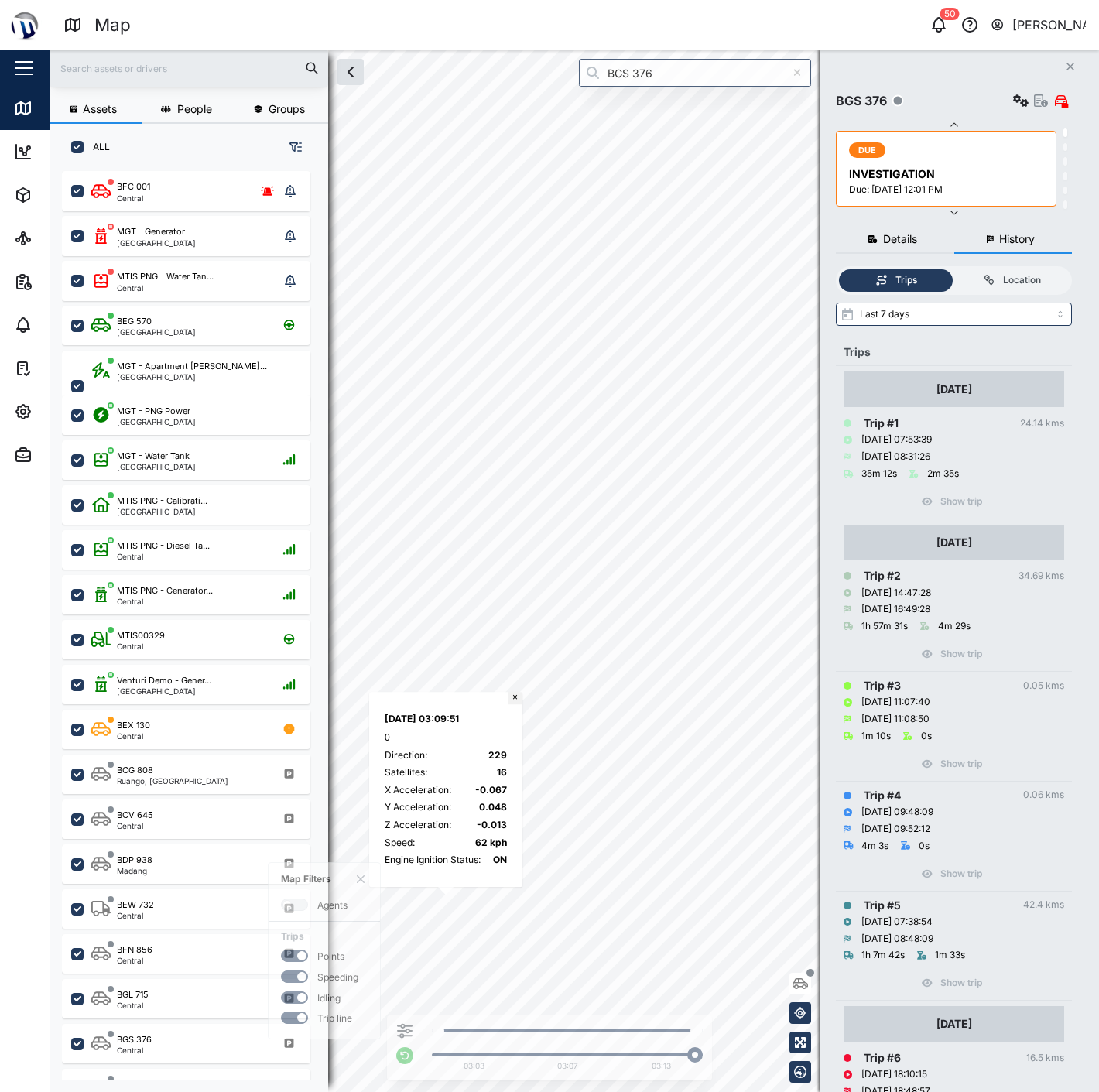
click at [516, 696] on button "×" at bounding box center [515, 698] width 15 height 12
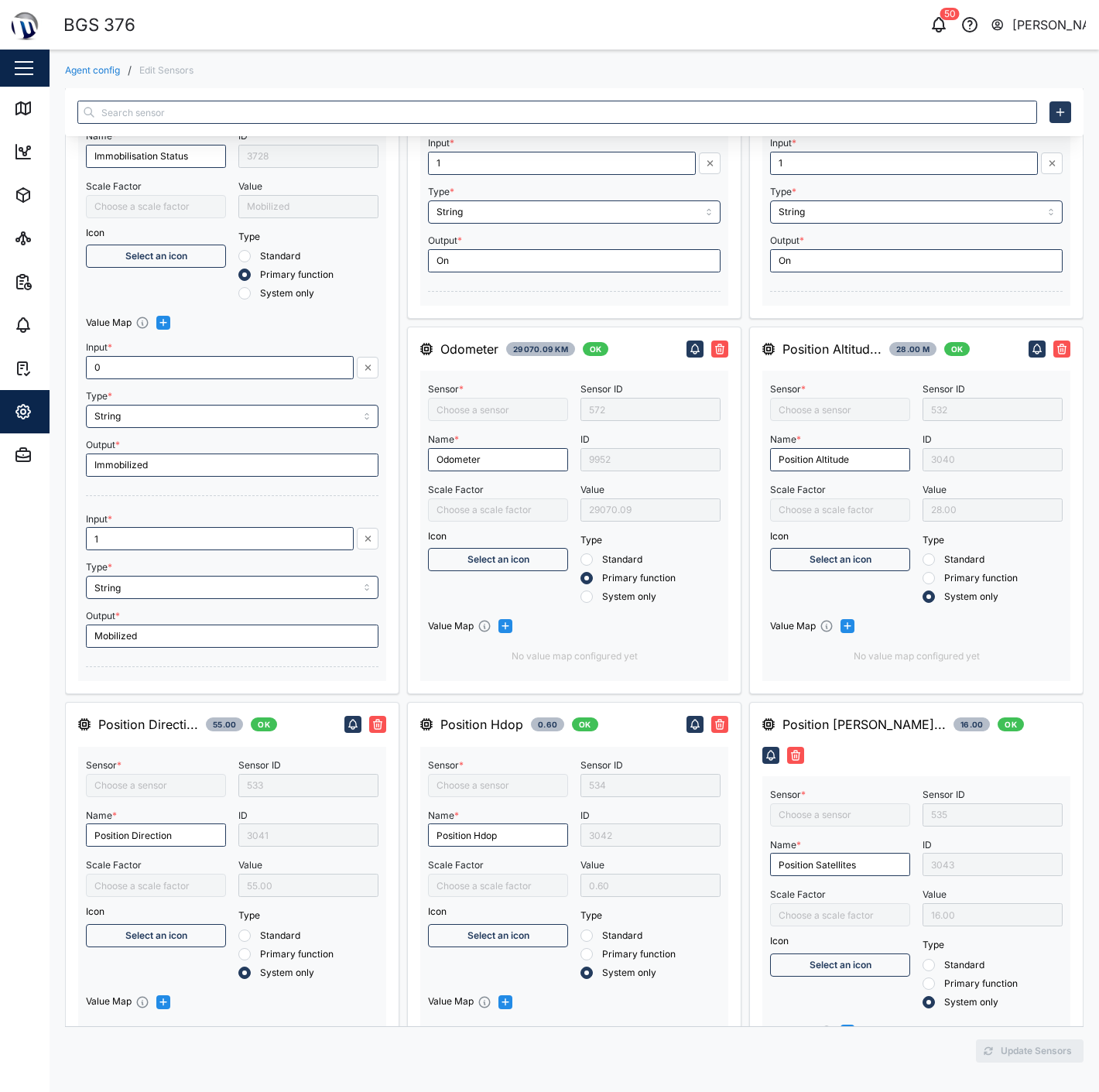
type input "X Acceleration"
type input "Digital Output 2"
type input "Position Direction"
type input "Duress Button"
type input "Position Speed"
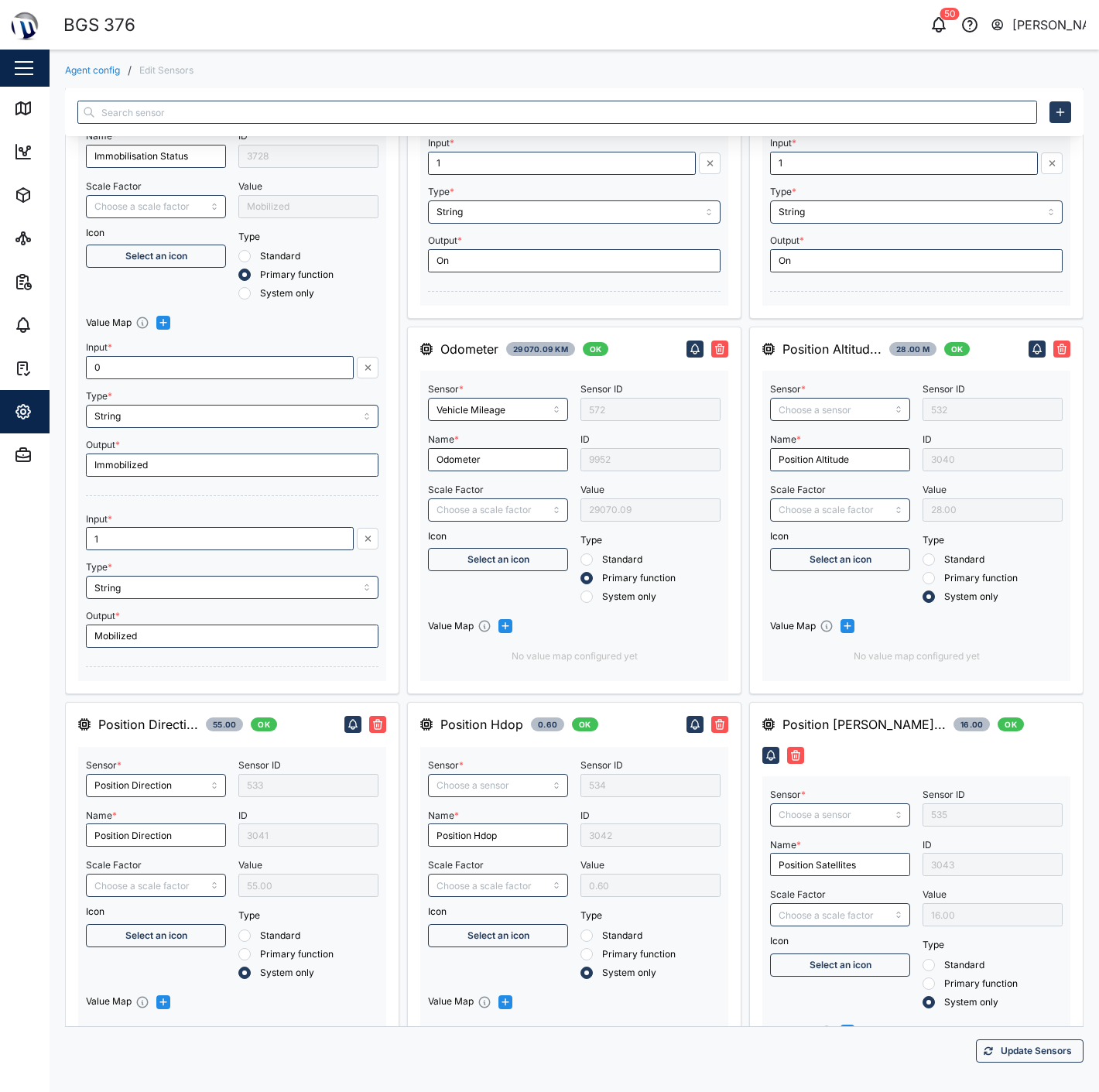
type input "Vehicle Mileage"
type input "Y Acceleration"
type input "Z Acceleration"
type input "Position Hdop"
type input "Ext Power Source Voltage"
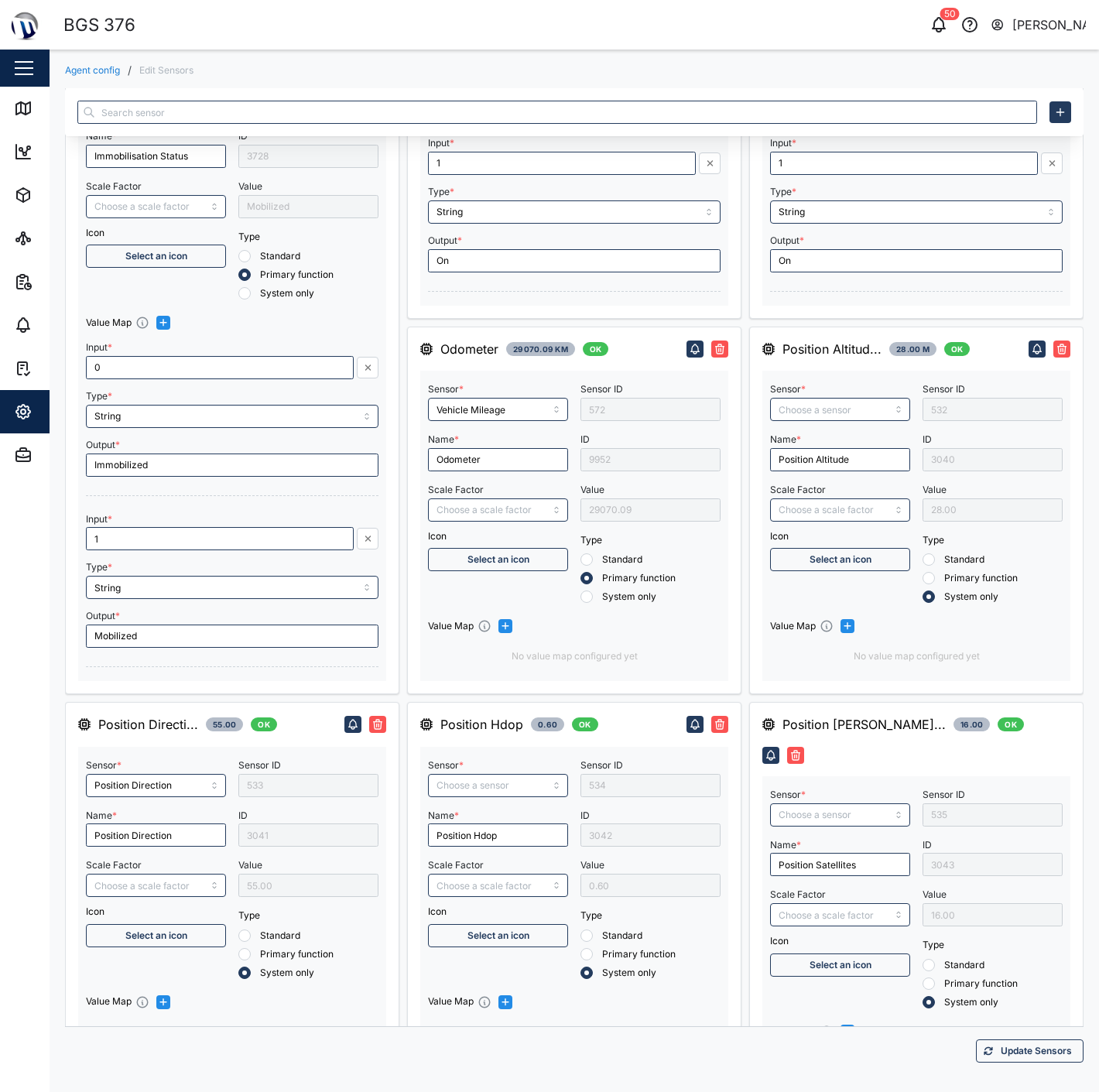
type input "Engine Ignition Status"
type input "Position Altitude"
type input "Position Satellites"
type input "Battery Voltage"
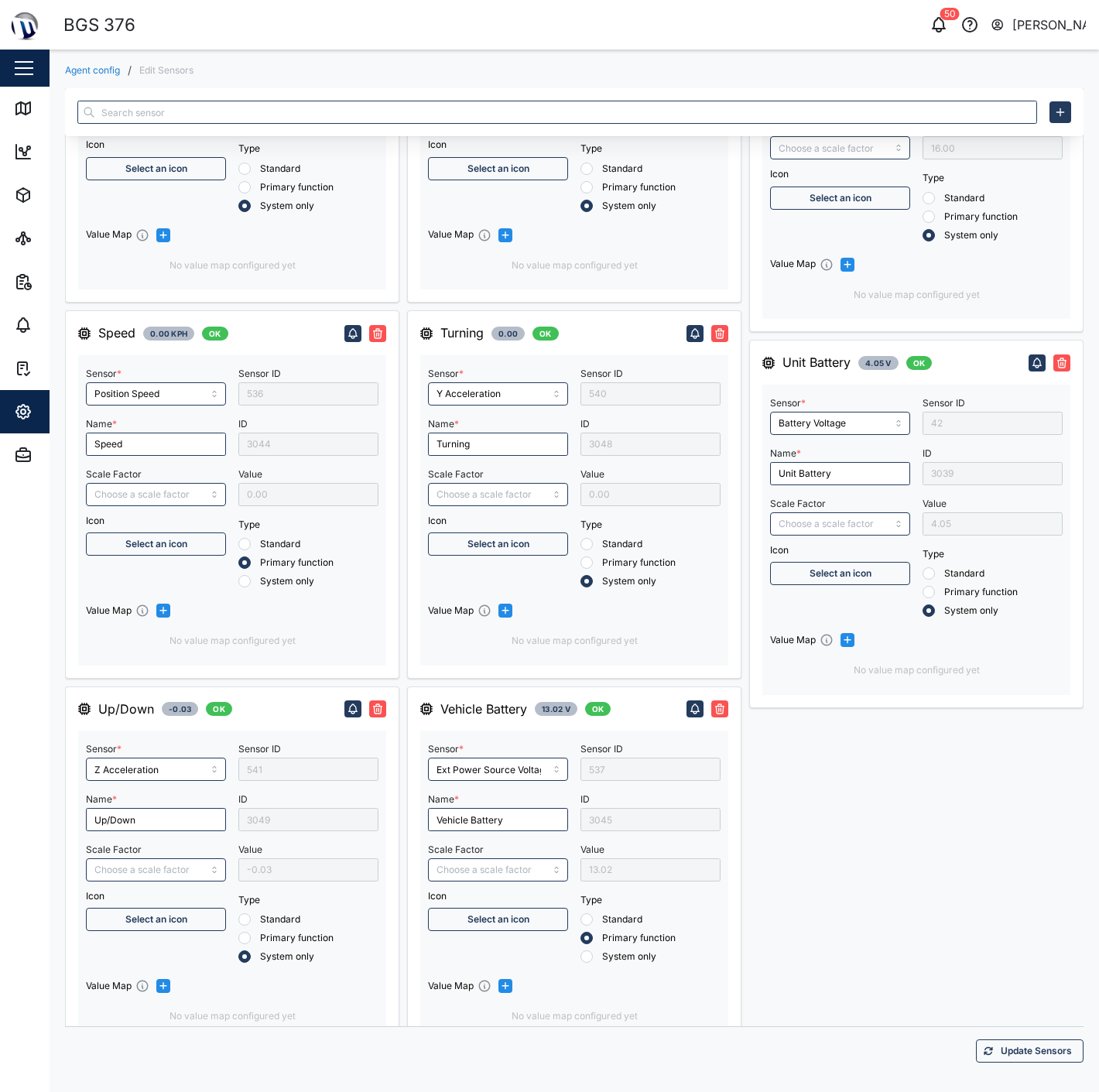
scroll to position [1300, 0]
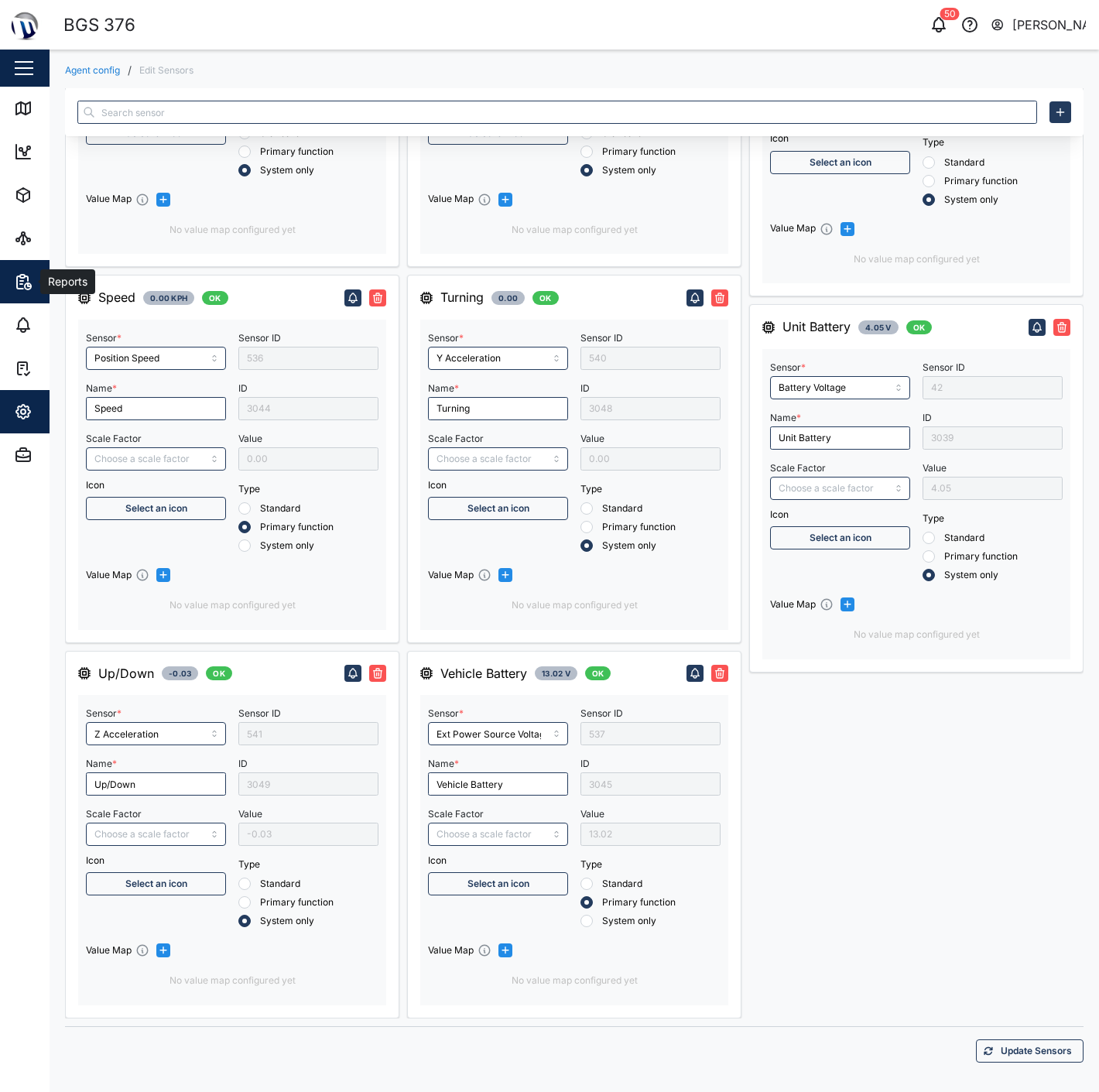
click at [10, 269] on button "Reports" at bounding box center [100, 281] width 201 height 43
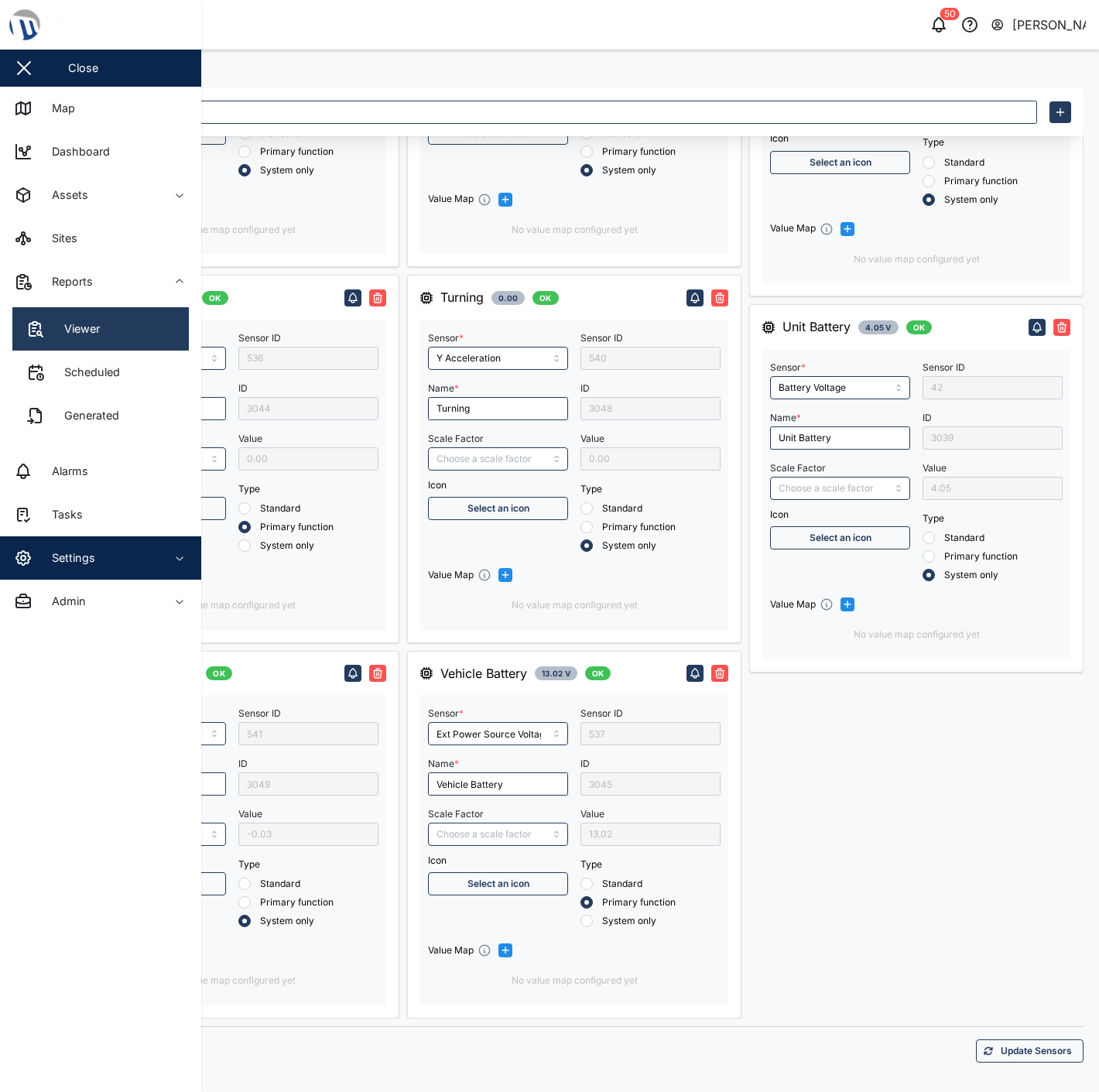
click at [114, 328] on link "Viewer" at bounding box center [100, 328] width 176 height 43
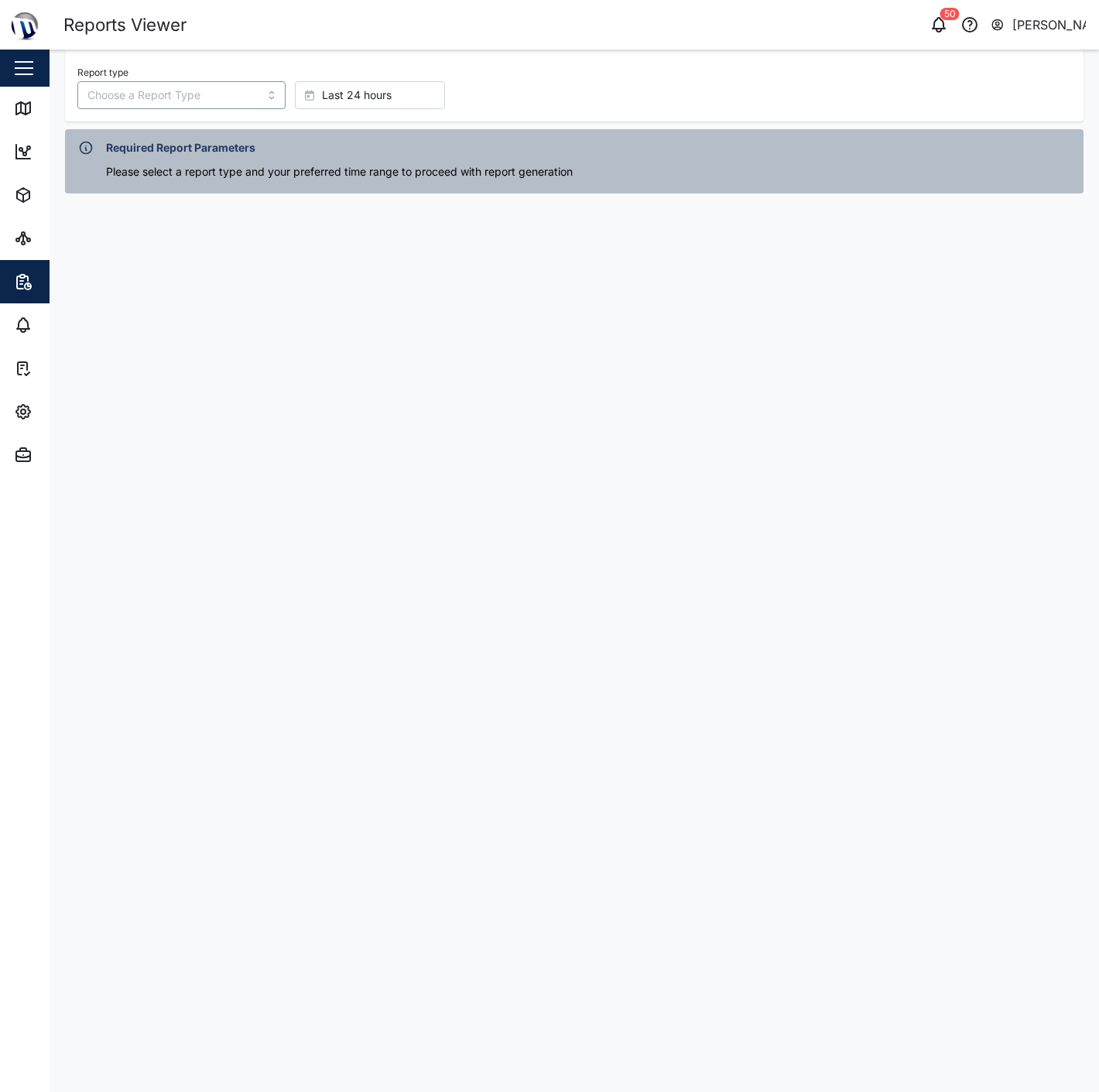
click at [203, 99] on input "Report type" at bounding box center [181, 95] width 208 height 28
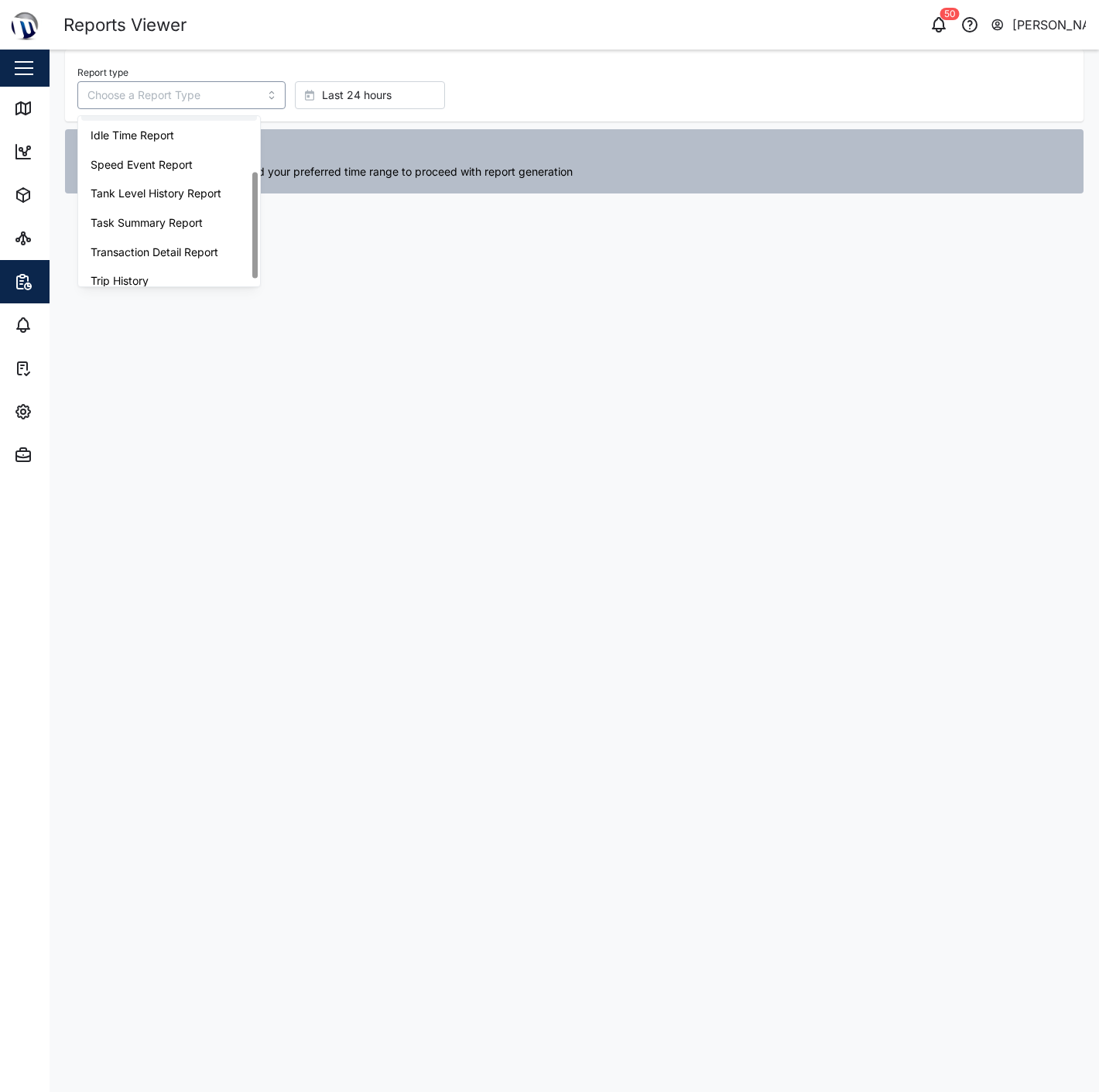
scroll to position [97, 0]
type input "Trip History"
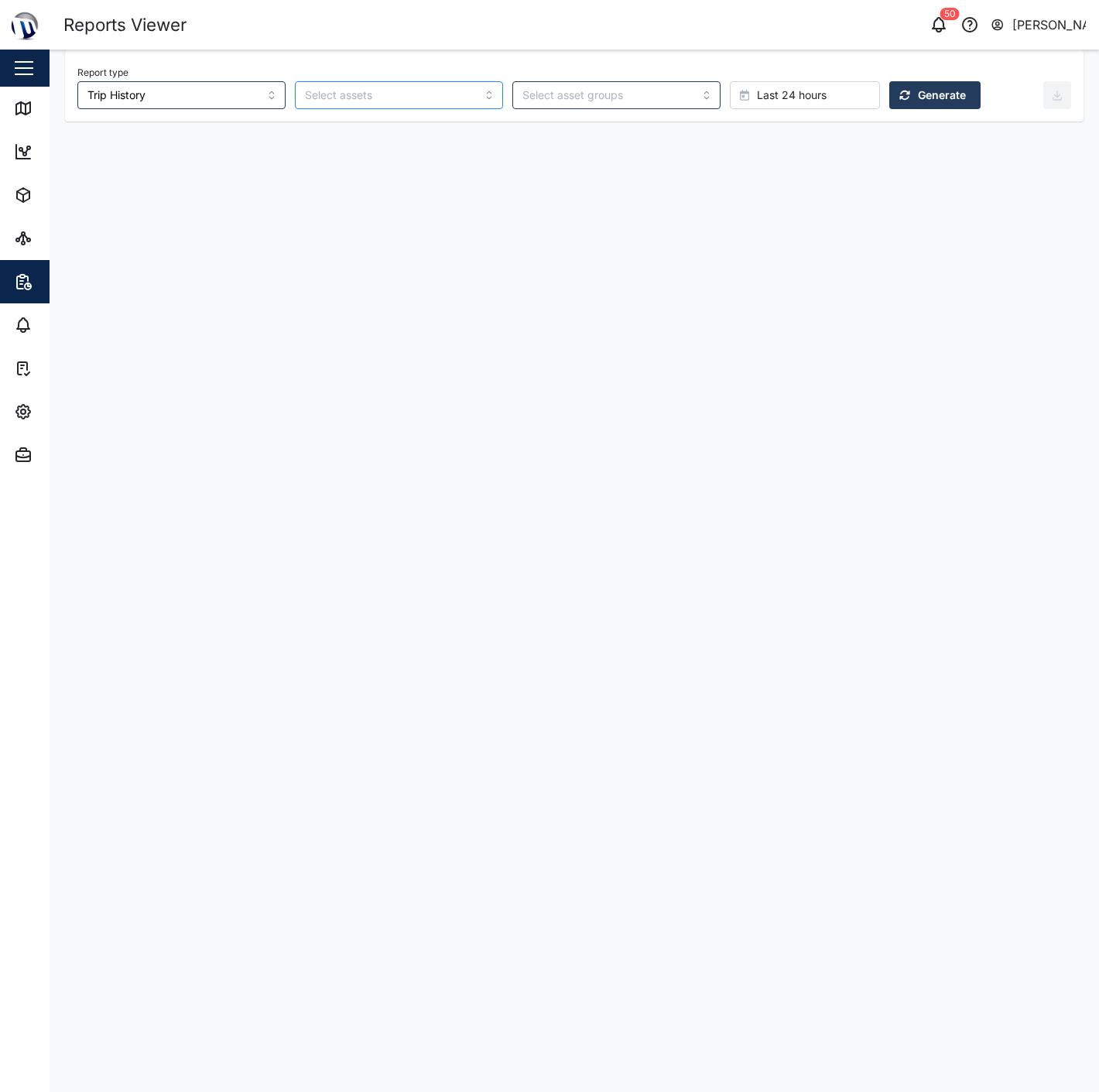
click at [416, 90] on input "search" at bounding box center [389, 95] width 169 height 12
drag, startPoint x: 505, startPoint y: 96, endPoint x: 536, endPoint y: 113, distance: 35.3
click at [522, 96] on input "search" at bounding box center [606, 95] width 169 height 12
drag, startPoint x: 369, startPoint y: 149, endPoint x: 325, endPoint y: 138, distance: 45.6
click at [367, 149] on main "Report type Trip History CCTV Perm Test Fluid Dynamics MTIS Compound MTIS Manag…" at bounding box center [574, 571] width 1049 height 1042
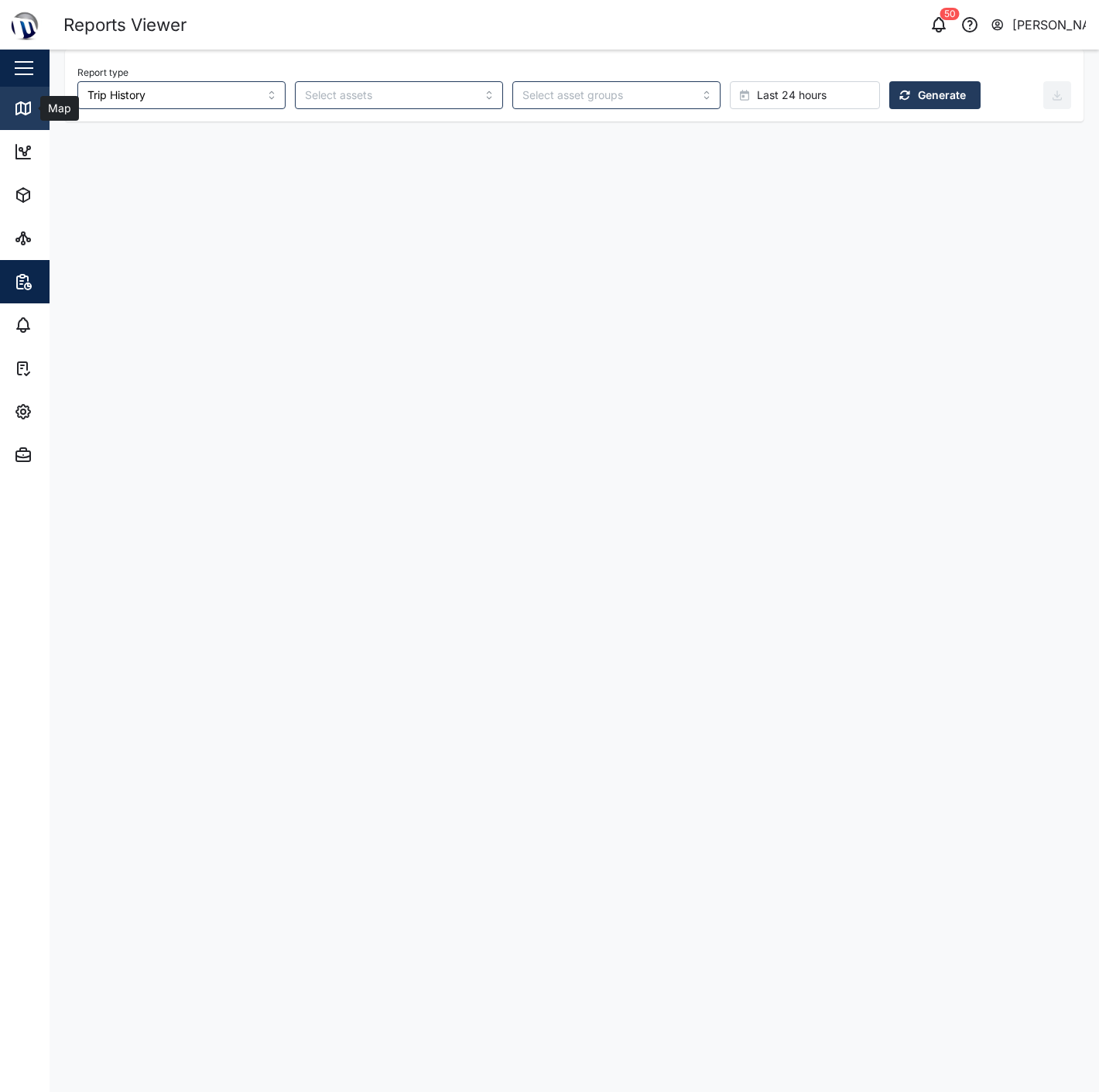
click at [19, 104] on icon at bounding box center [23, 108] width 19 height 19
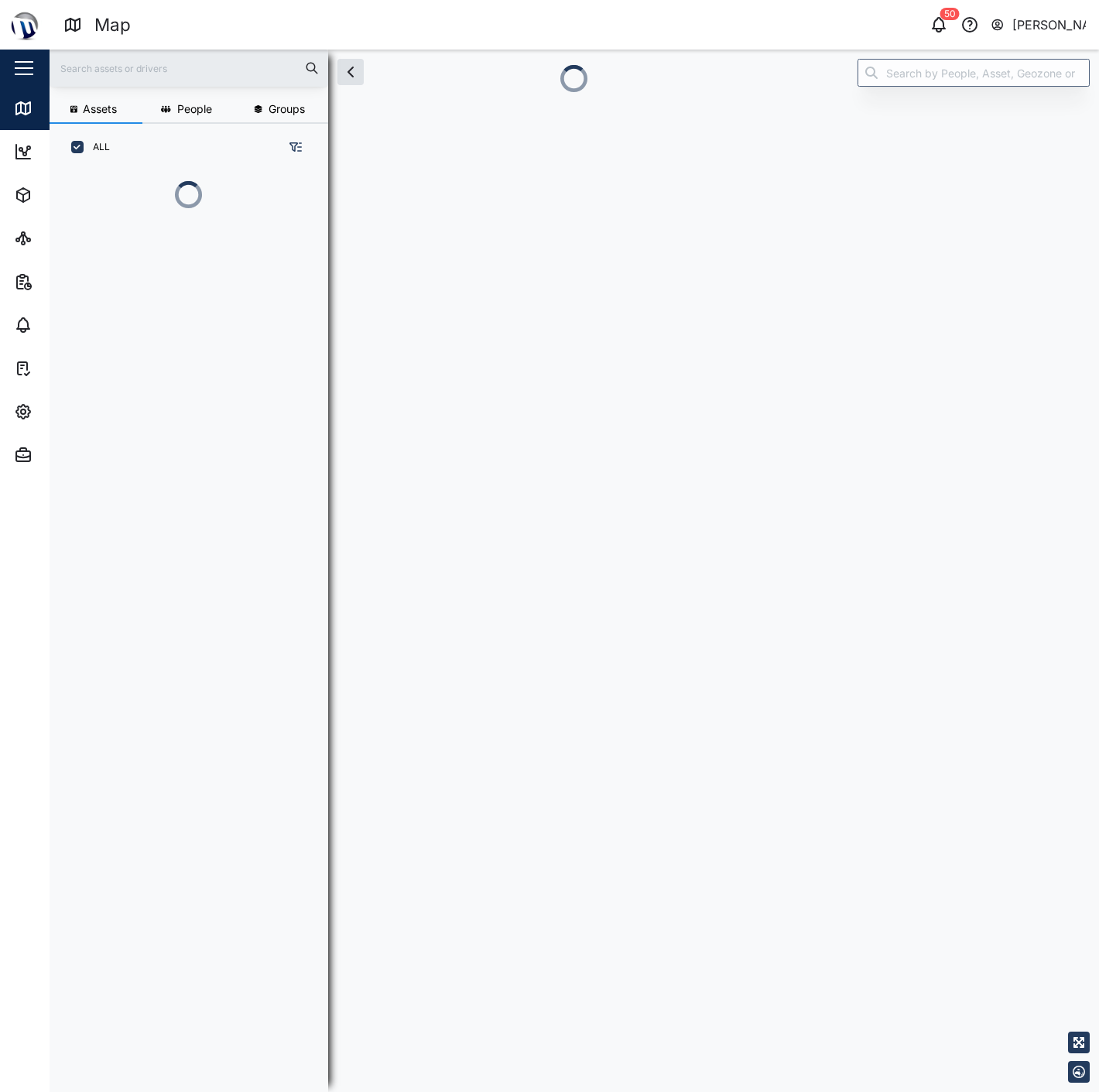
scroll to position [13, 13]
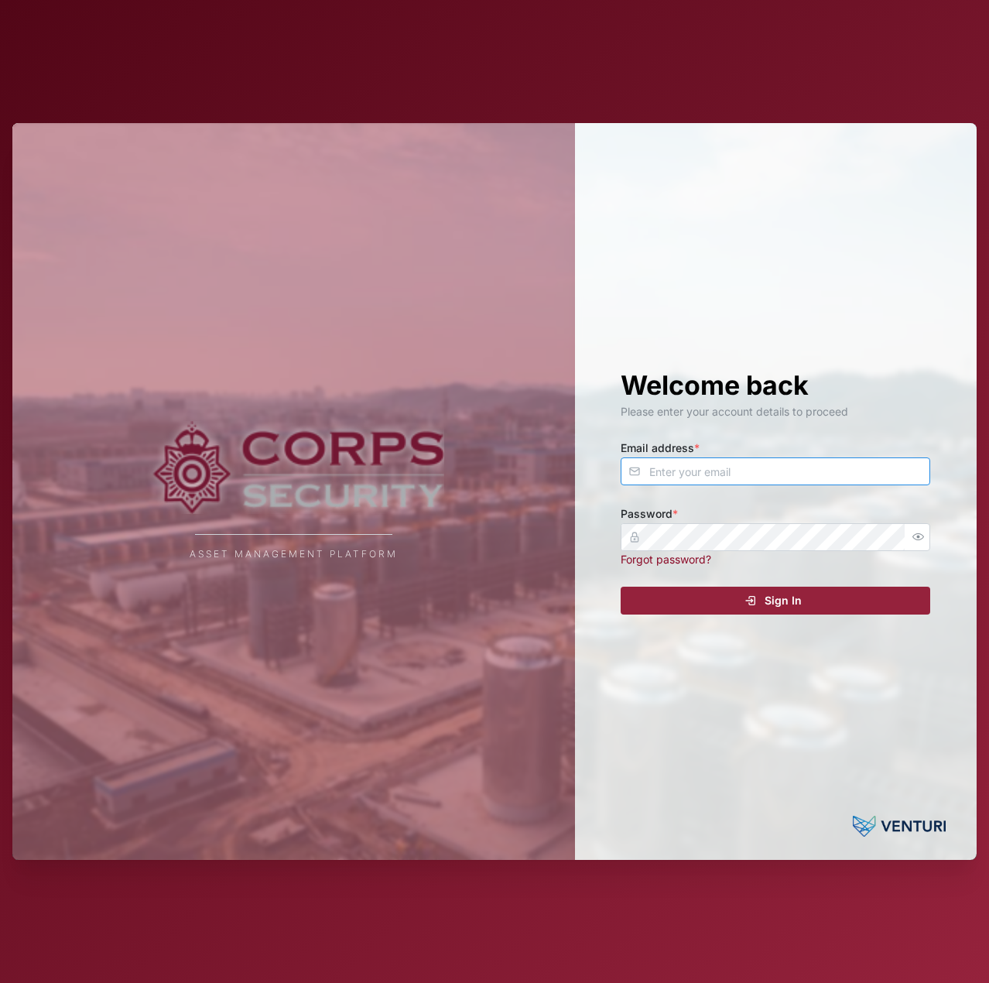
click at [728, 481] on input "Email address *" at bounding box center [776, 471] width 310 height 28
type input "declan.delahunty@venturi.io"
click at [912, 534] on icon "button" at bounding box center [918, 537] width 12 height 12
click at [540, 539] on div "Asset Management Platform Welcome back Please enter your account details to pro…" at bounding box center [494, 491] width 964 height 737
